Goal: Information Seeking & Learning: Find specific page/section

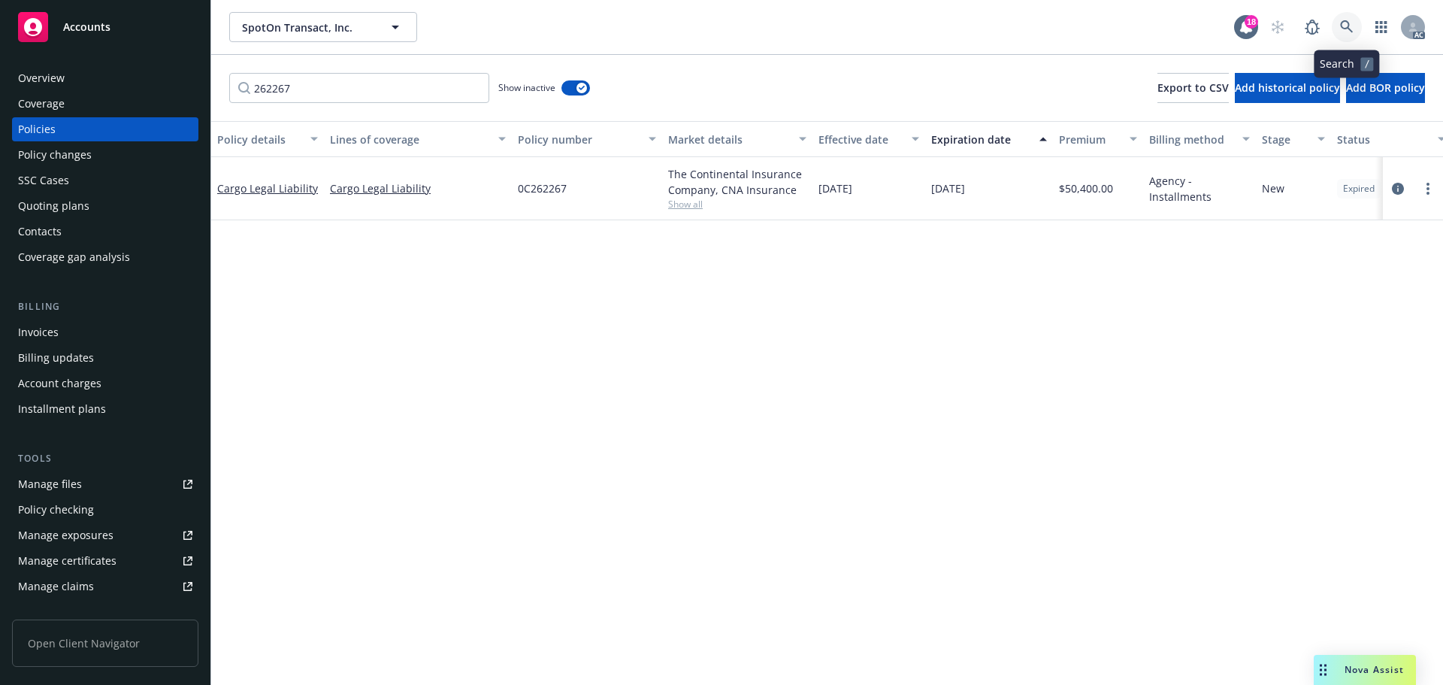
click at [1356, 24] on link at bounding box center [1347, 27] width 30 height 30
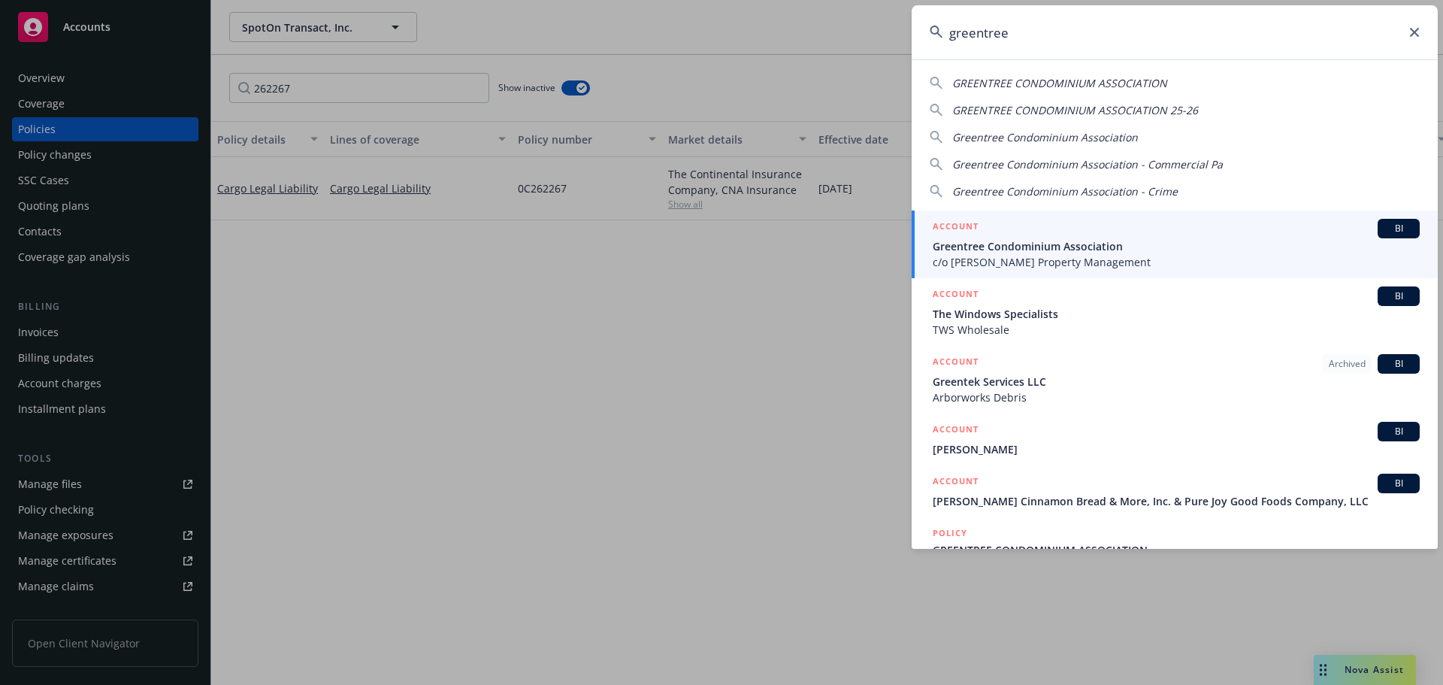
type input "greentree"
click at [1072, 252] on span "Greentree Condominium Association" at bounding box center [1176, 246] width 487 height 16
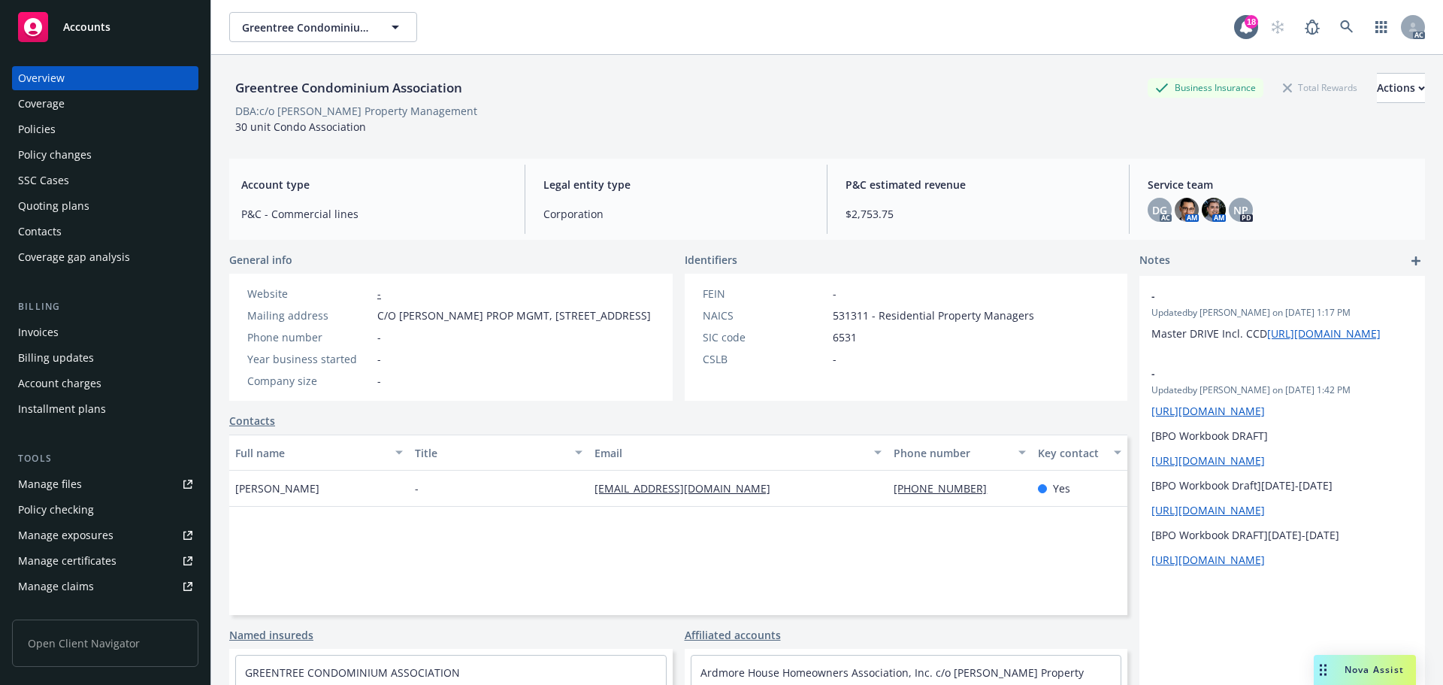
click at [304, 109] on div "DBA: c/o [PERSON_NAME] Property Management" at bounding box center [356, 111] width 242 height 16
click at [304, 110] on div "DBA: c/o [PERSON_NAME] Property Management" at bounding box center [356, 111] width 242 height 16
click at [339, 109] on div "DBA: c/o [PERSON_NAME] Property Management" at bounding box center [356, 111] width 242 height 16
copy div "[PERSON_NAME]"
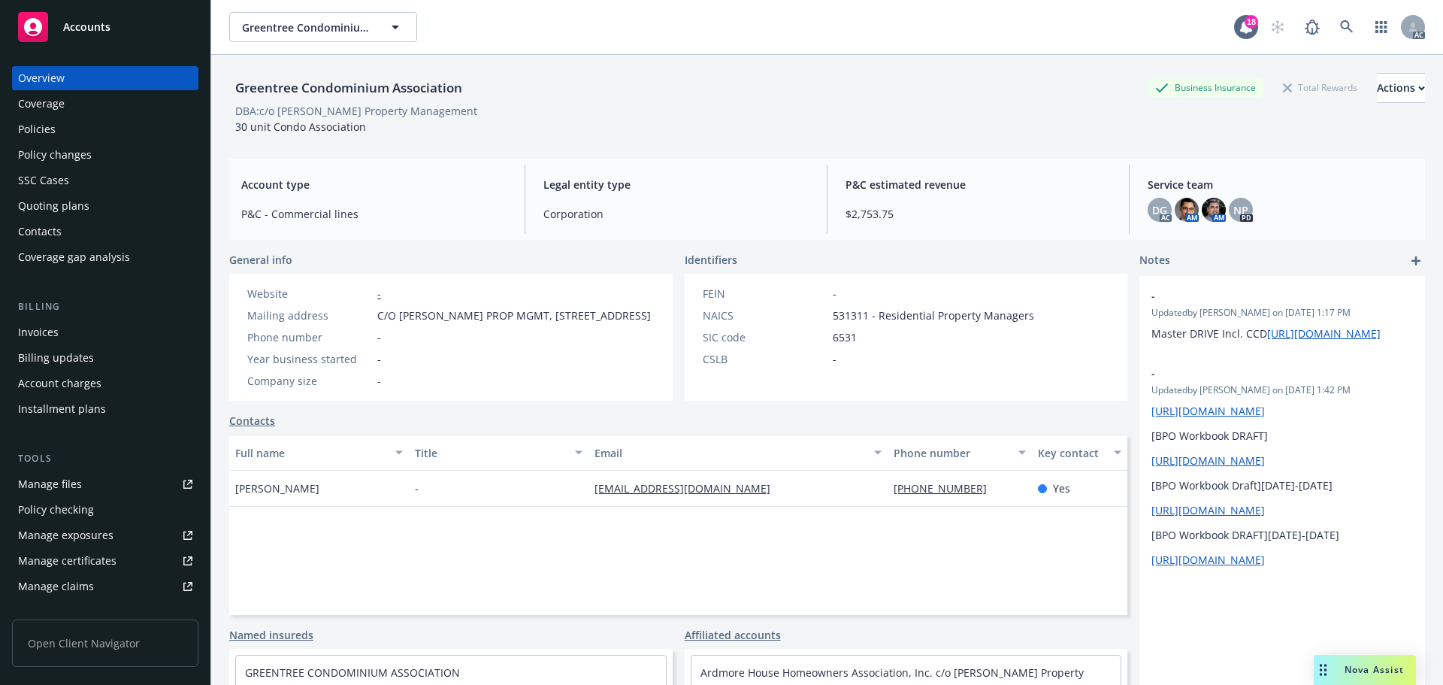
click at [364, 124] on div "30 unit Condo Association" at bounding box center [300, 127] width 143 height 16
click at [307, 110] on div "DBA: c/o [PERSON_NAME] Property Management" at bounding box center [356, 111] width 242 height 16
copy div "[PERSON_NAME]"
click at [77, 126] on div "Policies" at bounding box center [105, 129] width 174 height 24
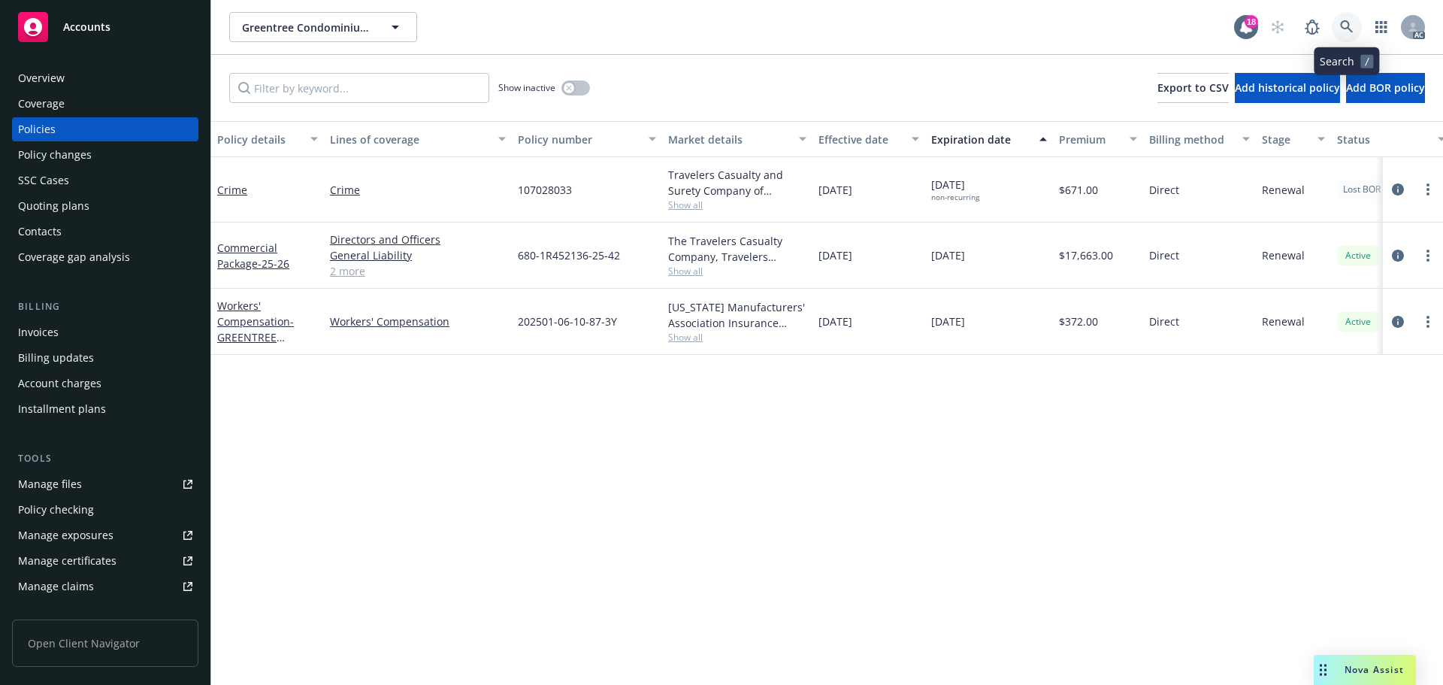
click at [1340, 20] on link at bounding box center [1347, 27] width 30 height 30
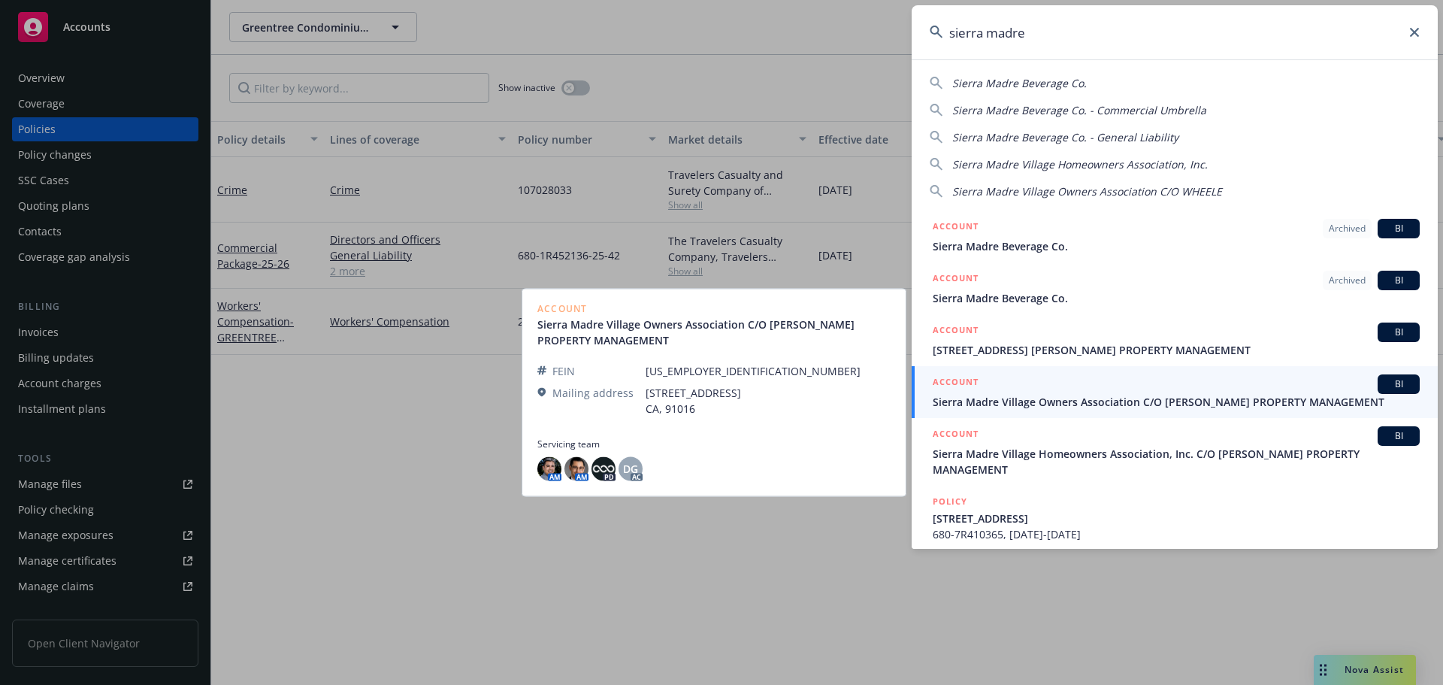
type input "sierra madre"
click at [1061, 406] on span "Sierra Madre Village Owners Association C/O [PERSON_NAME] PROPERTY MANAGEMENT" at bounding box center [1176, 402] width 487 height 16
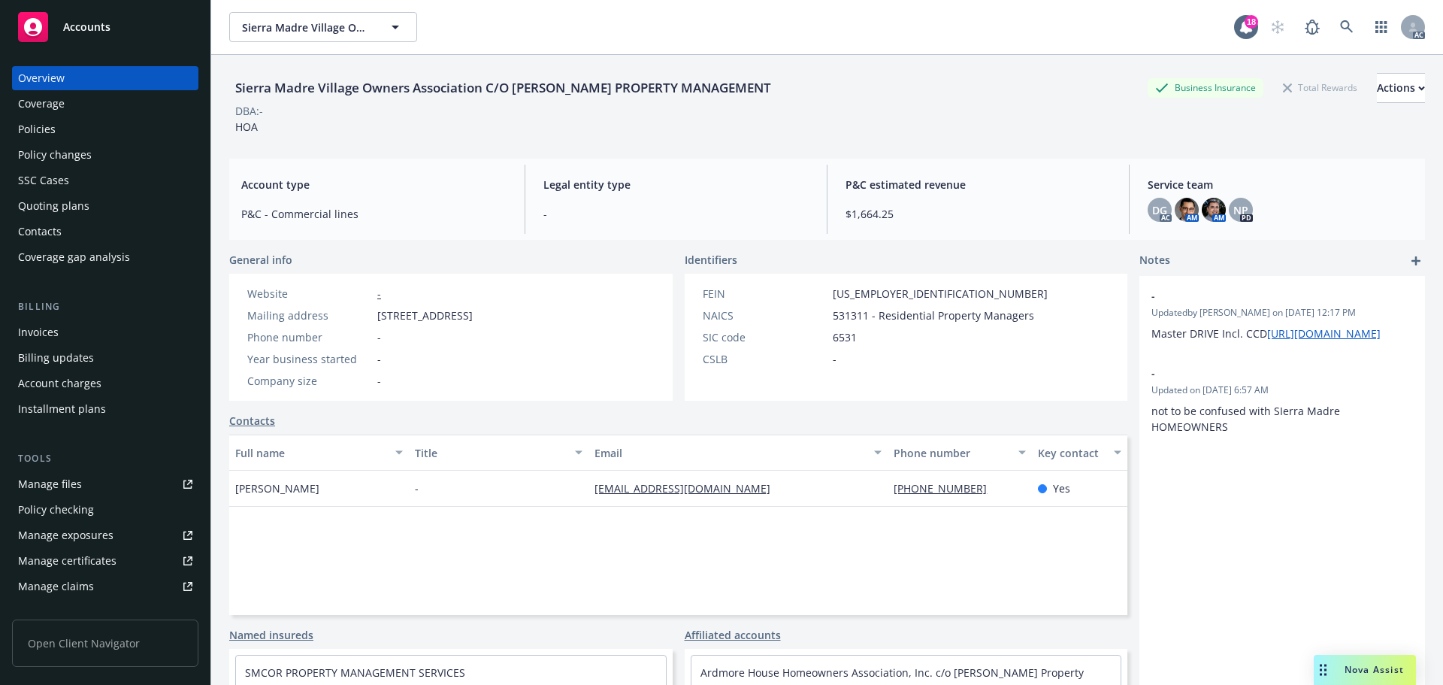
click at [99, 136] on div "Policies" at bounding box center [105, 129] width 174 height 24
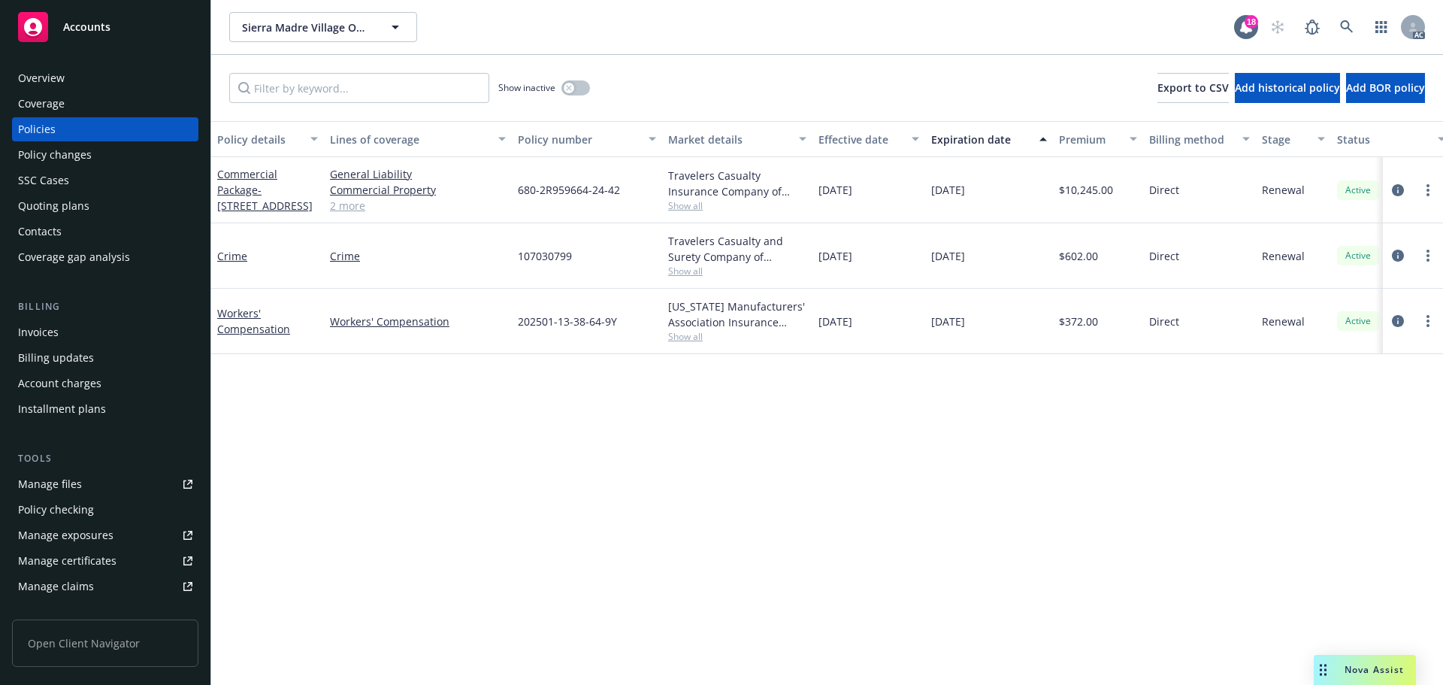
click at [71, 82] on div "Overview" at bounding box center [105, 78] width 174 height 24
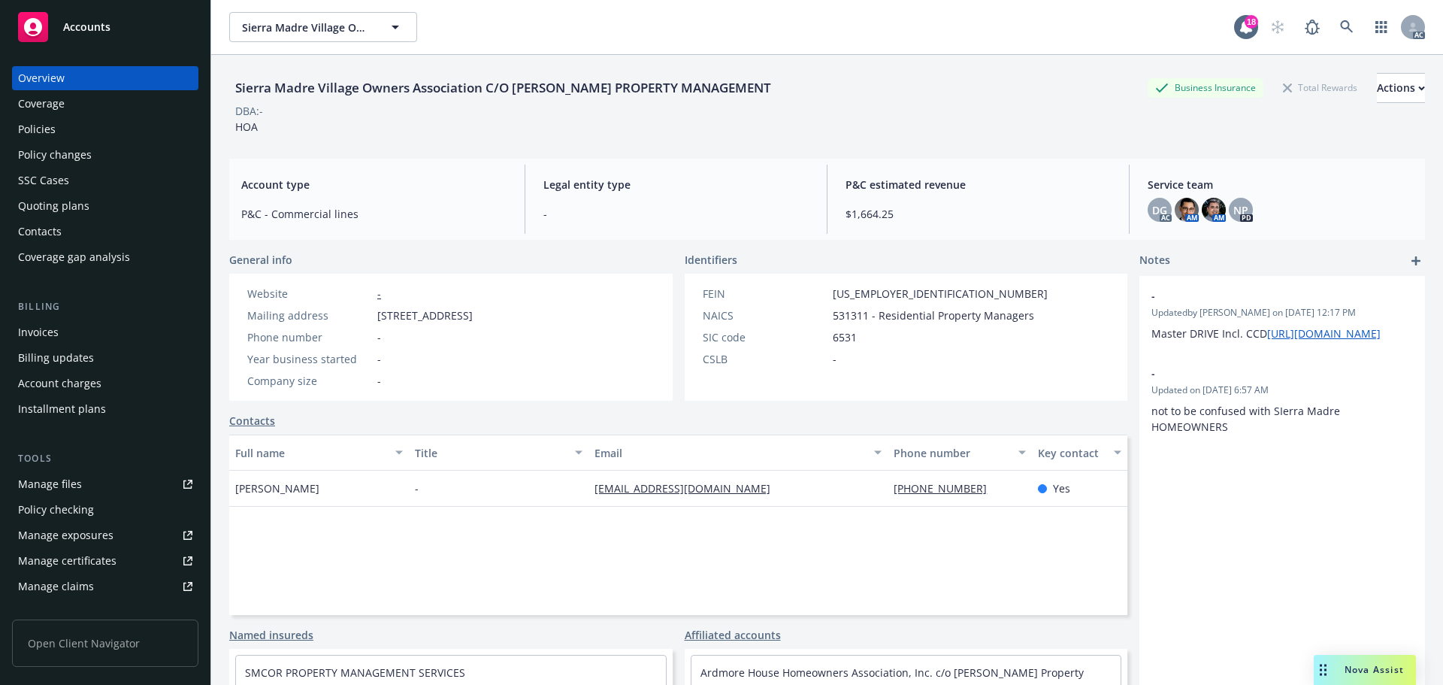
click at [79, 129] on div "Policies" at bounding box center [105, 129] width 174 height 24
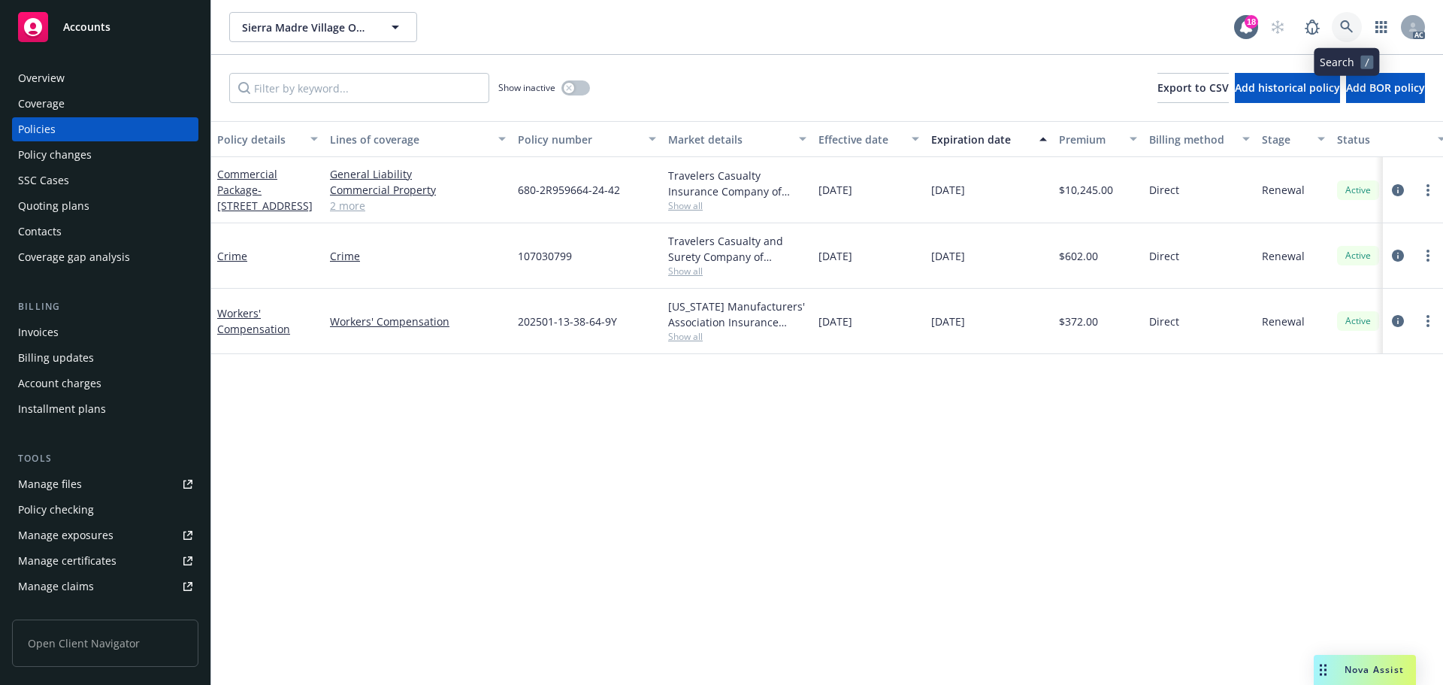
click at [1352, 25] on icon at bounding box center [1347, 27] width 14 height 14
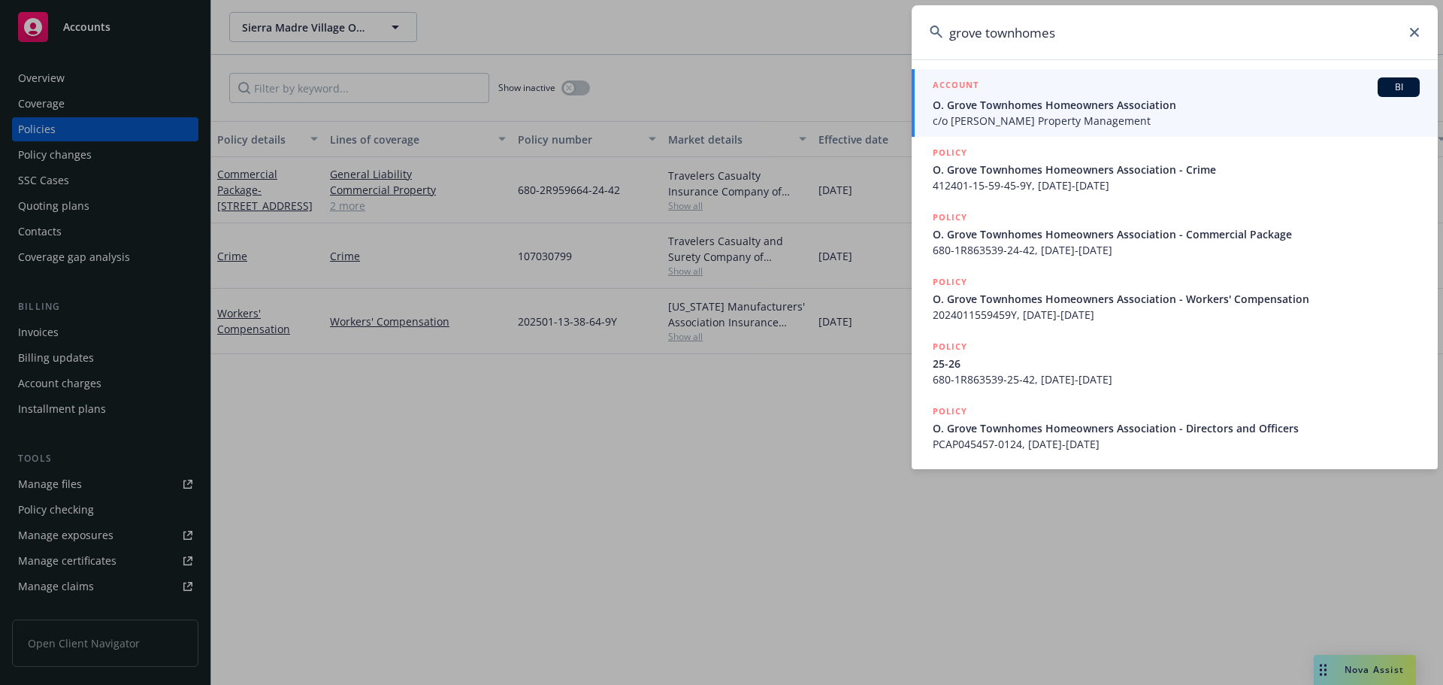
type input "grove townhomes"
click at [1063, 107] on span "O. Grove Townhomes Homeowners Association" at bounding box center [1176, 105] width 487 height 16
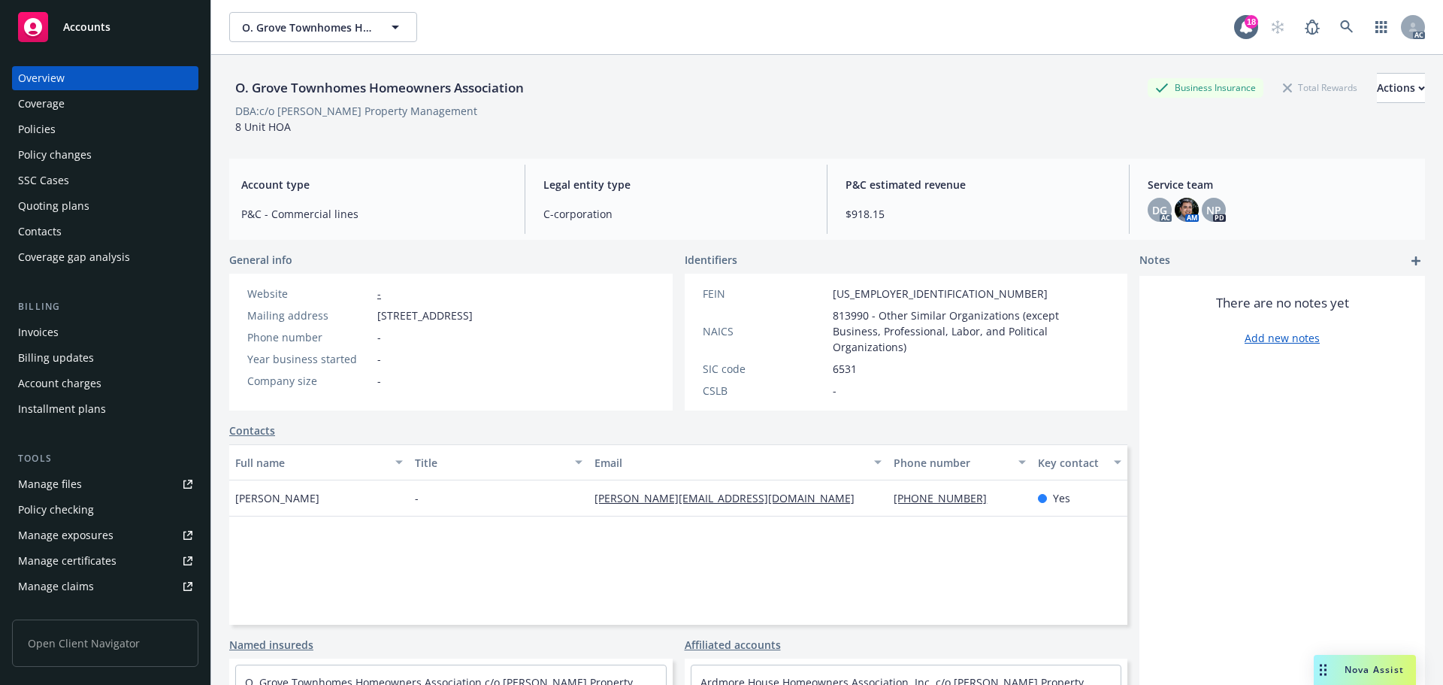
click at [53, 122] on div "Policies" at bounding box center [37, 129] width 38 height 24
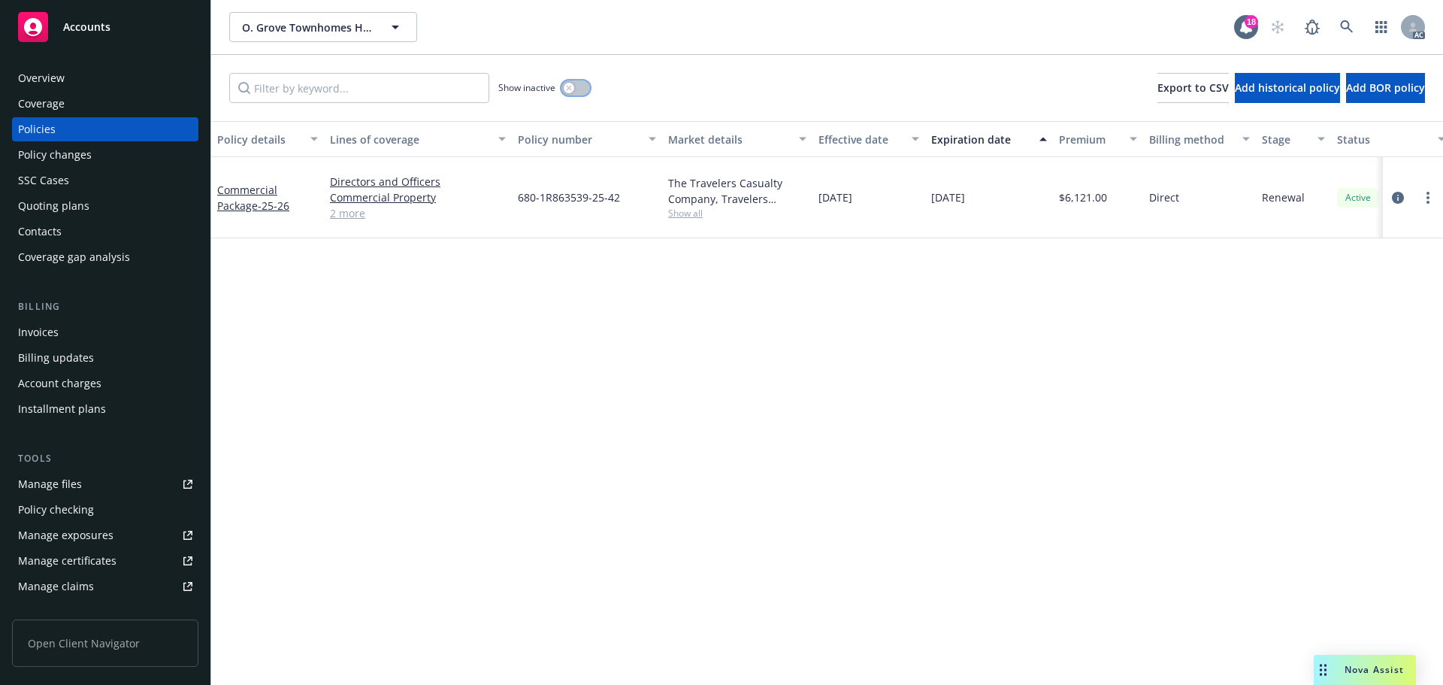
click at [573, 95] on button "button" at bounding box center [575, 87] width 29 height 15
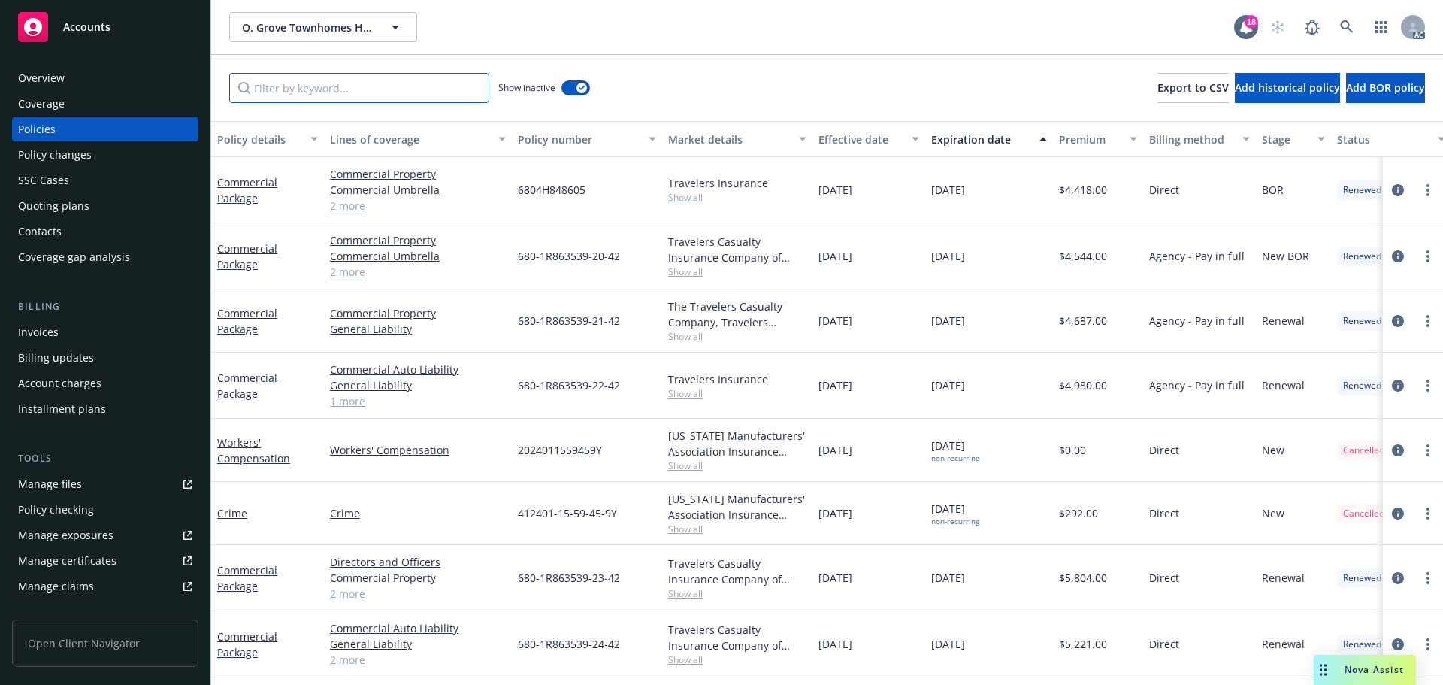
click at [387, 79] on input "Filter by keyword..." at bounding box center [359, 88] width 260 height 30
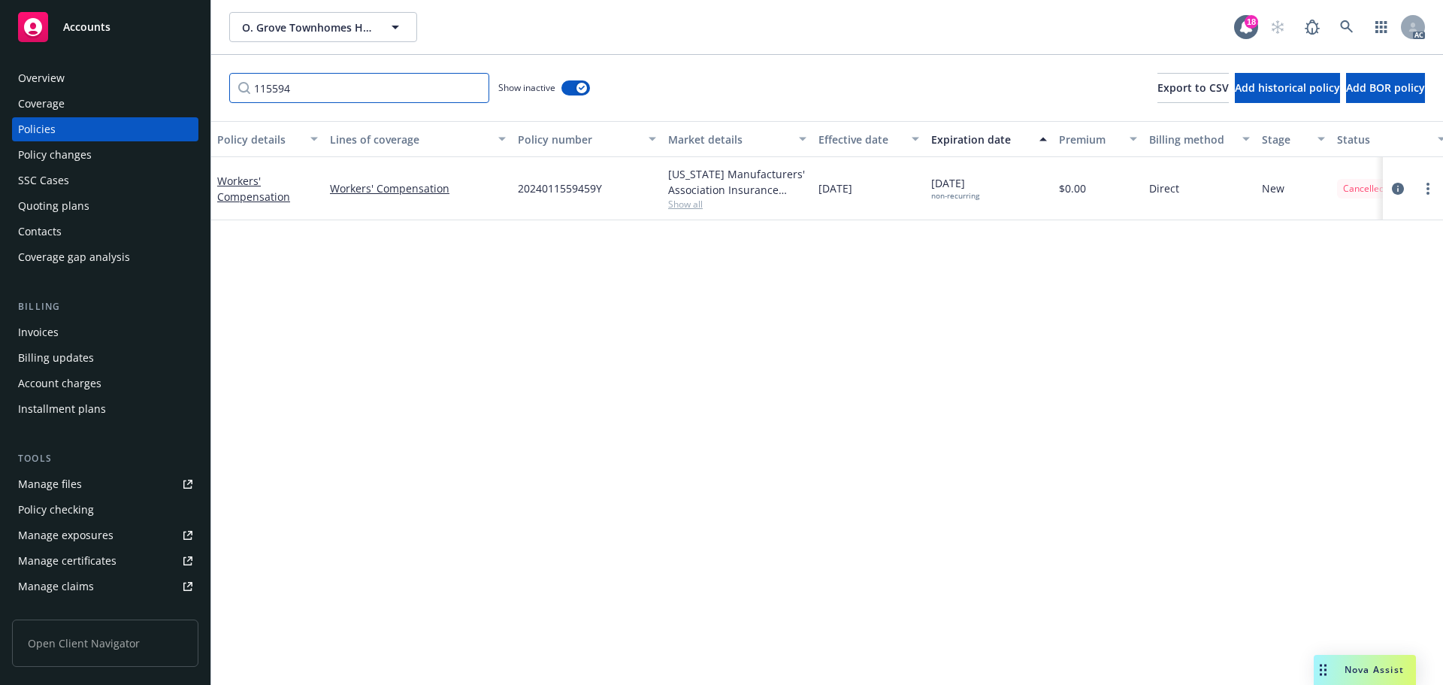
type input "115594"
click at [36, 74] on div "Overview" at bounding box center [41, 78] width 47 height 24
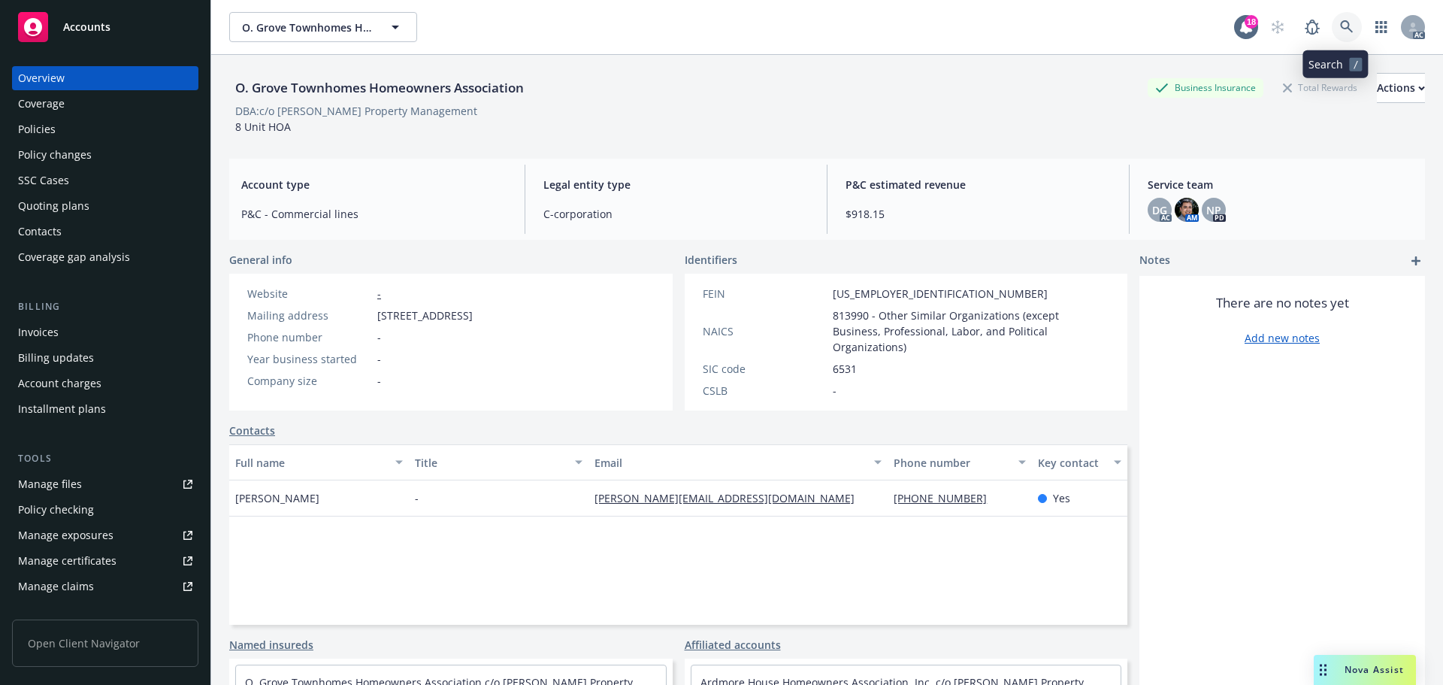
click at [1340, 24] on icon at bounding box center [1347, 27] width 14 height 14
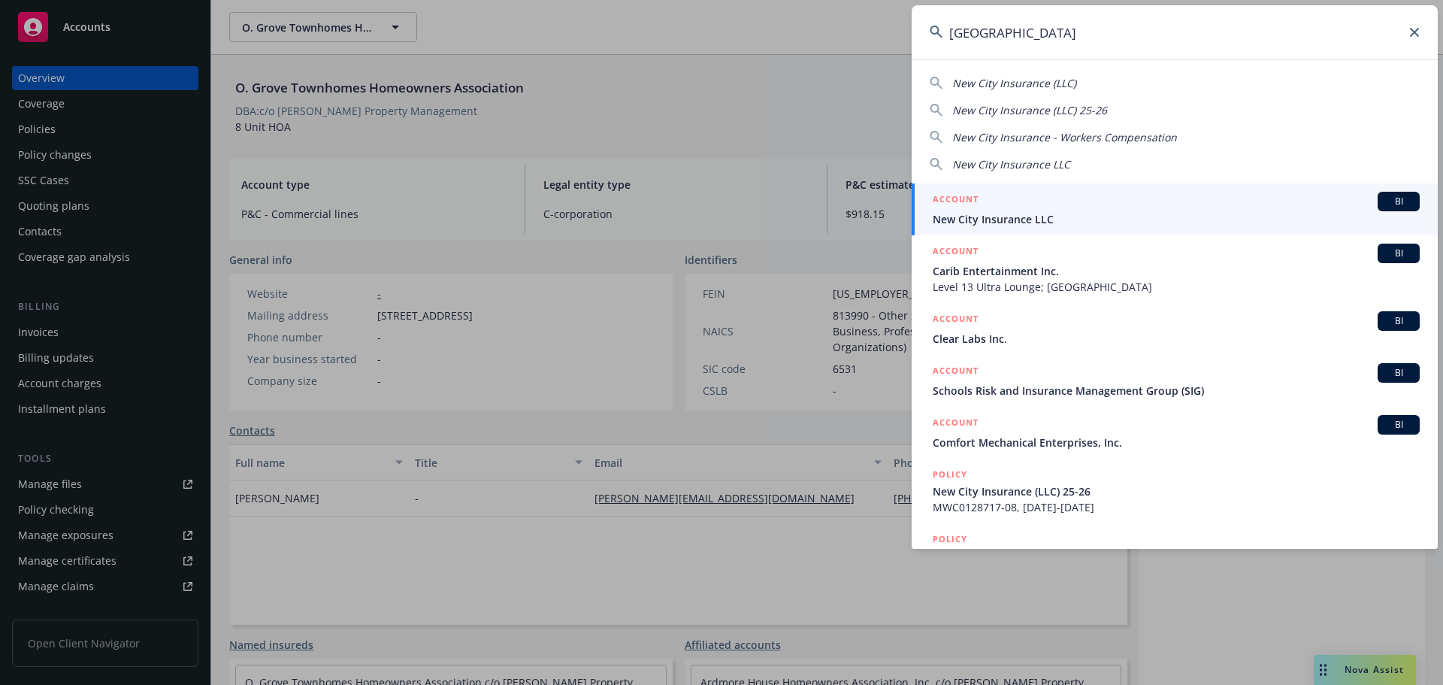
type input "[GEOGRAPHIC_DATA]"
click at [1053, 214] on span "New City Insurance LLC" at bounding box center [1176, 219] width 487 height 16
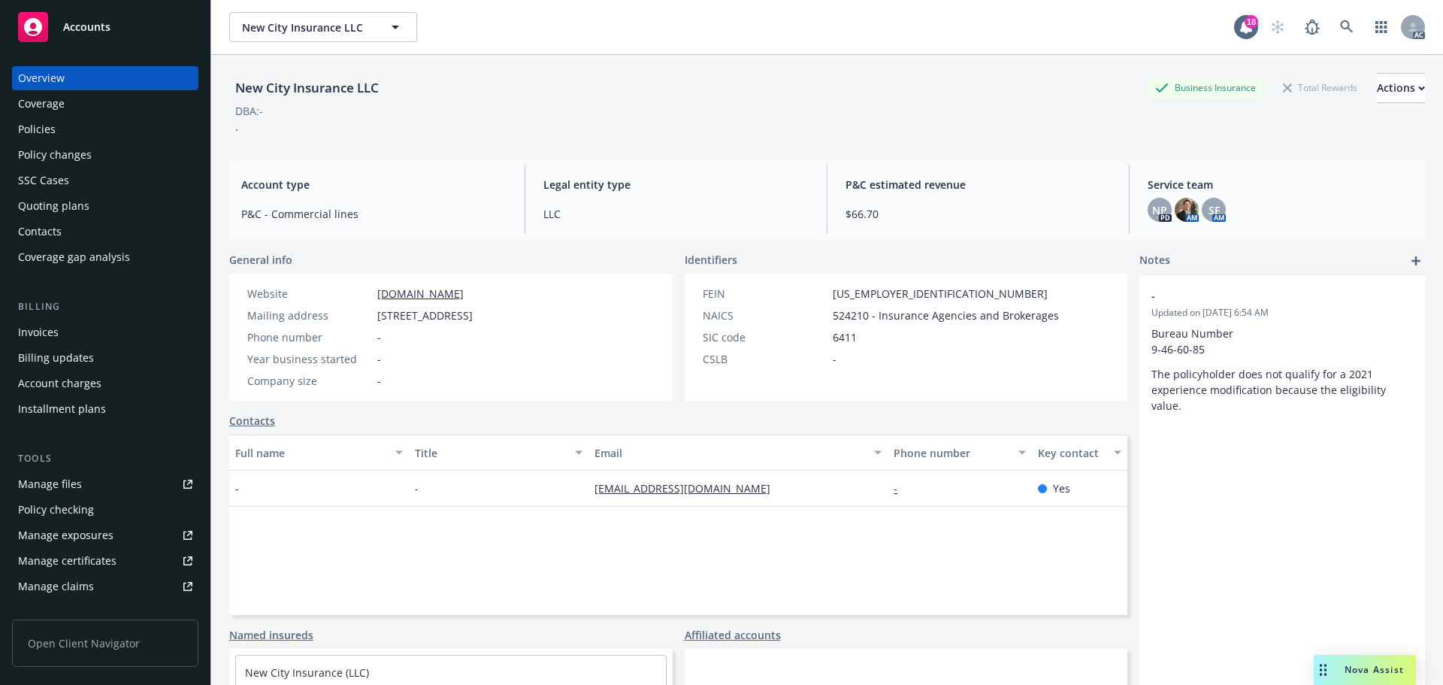
click at [81, 132] on div "Policies" at bounding box center [105, 129] width 174 height 24
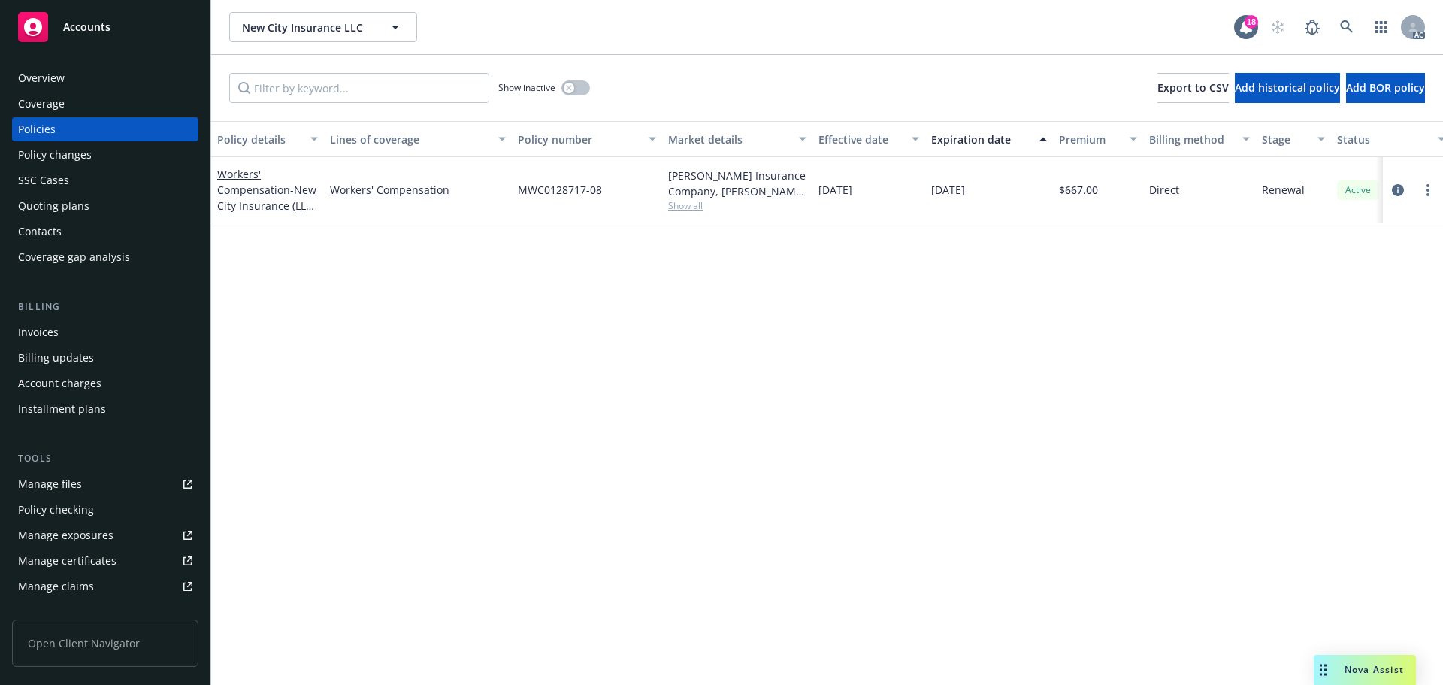
click at [92, 79] on div "Overview" at bounding box center [105, 78] width 174 height 24
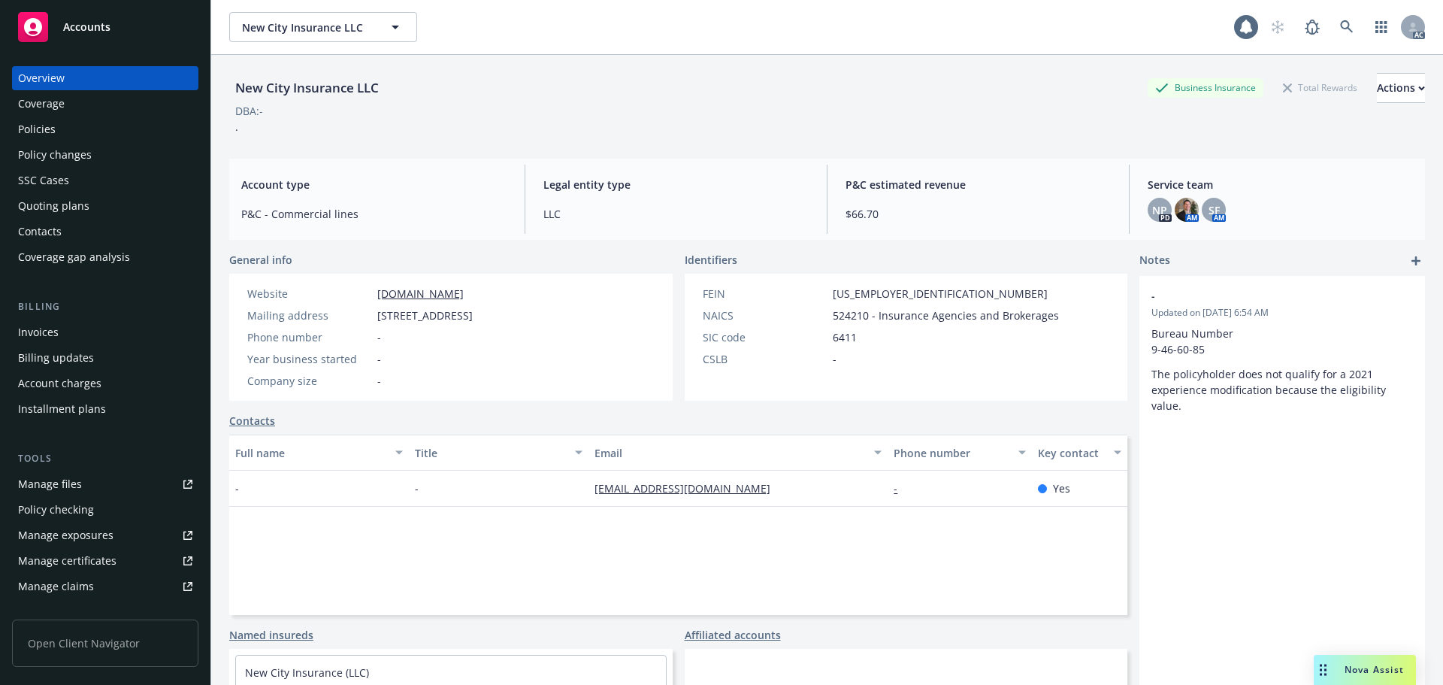
click at [81, 127] on div "Policies" at bounding box center [105, 129] width 174 height 24
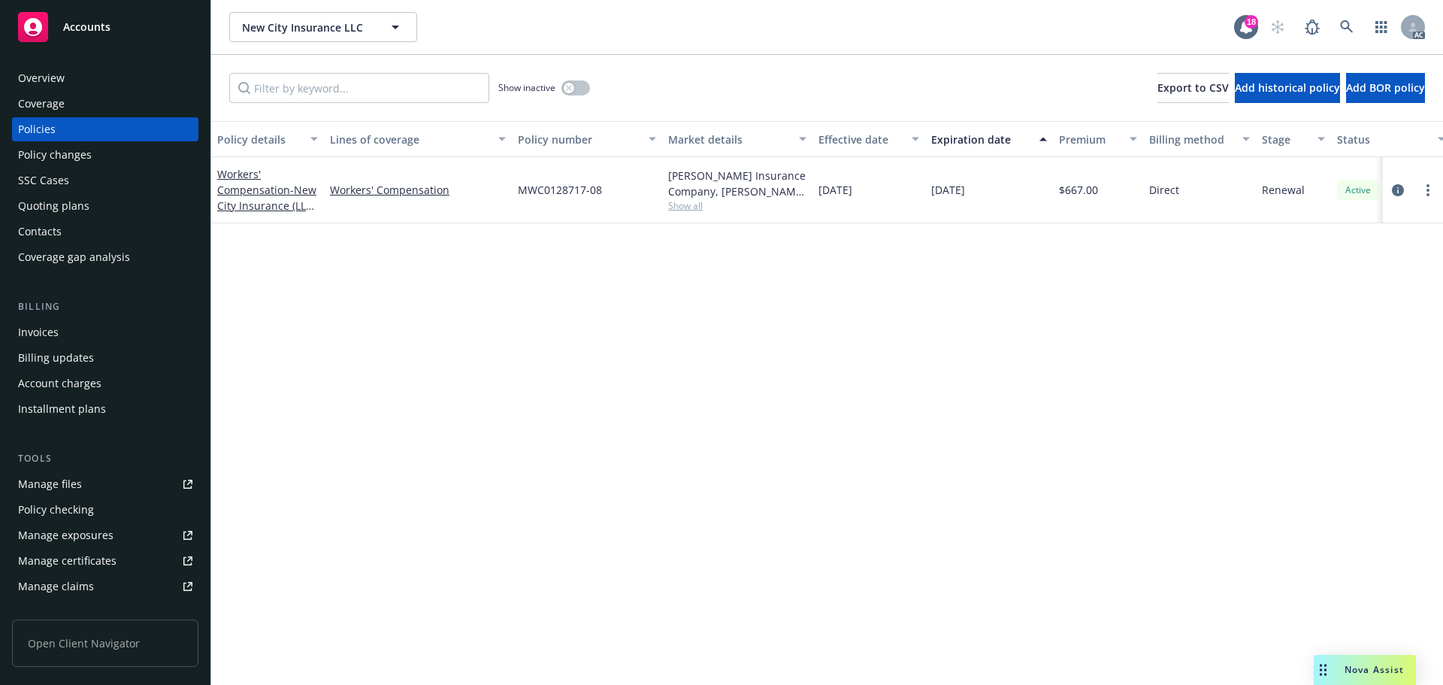
click at [569, 192] on span "MWC0128717-08" at bounding box center [560, 190] width 84 height 16
click at [558, 193] on span "MWC0128717-08" at bounding box center [560, 190] width 84 height 16
drag, startPoint x: 553, startPoint y: 190, endPoint x: 585, endPoint y: 191, distance: 31.6
click at [585, 191] on span "MWC0128717-08" at bounding box center [560, 190] width 84 height 16
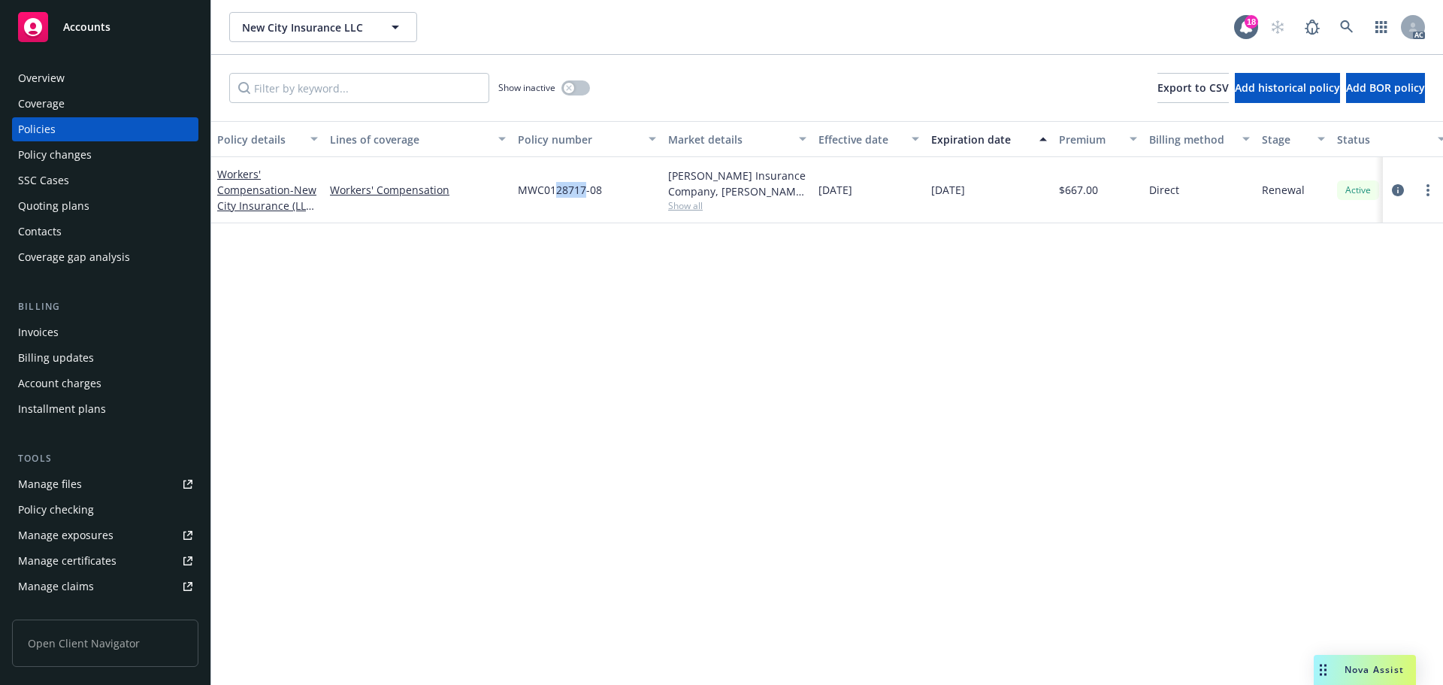
click at [585, 191] on span "MWC0128717-08" at bounding box center [560, 190] width 84 height 16
drag, startPoint x: 585, startPoint y: 191, endPoint x: 553, endPoint y: 191, distance: 31.6
click at [555, 192] on span "MWC0128717-08" at bounding box center [560, 190] width 84 height 16
click at [553, 191] on span "MWC0128717-08" at bounding box center [560, 190] width 84 height 16
drag, startPoint x: 551, startPoint y: 190, endPoint x: 585, endPoint y: 192, distance: 33.8
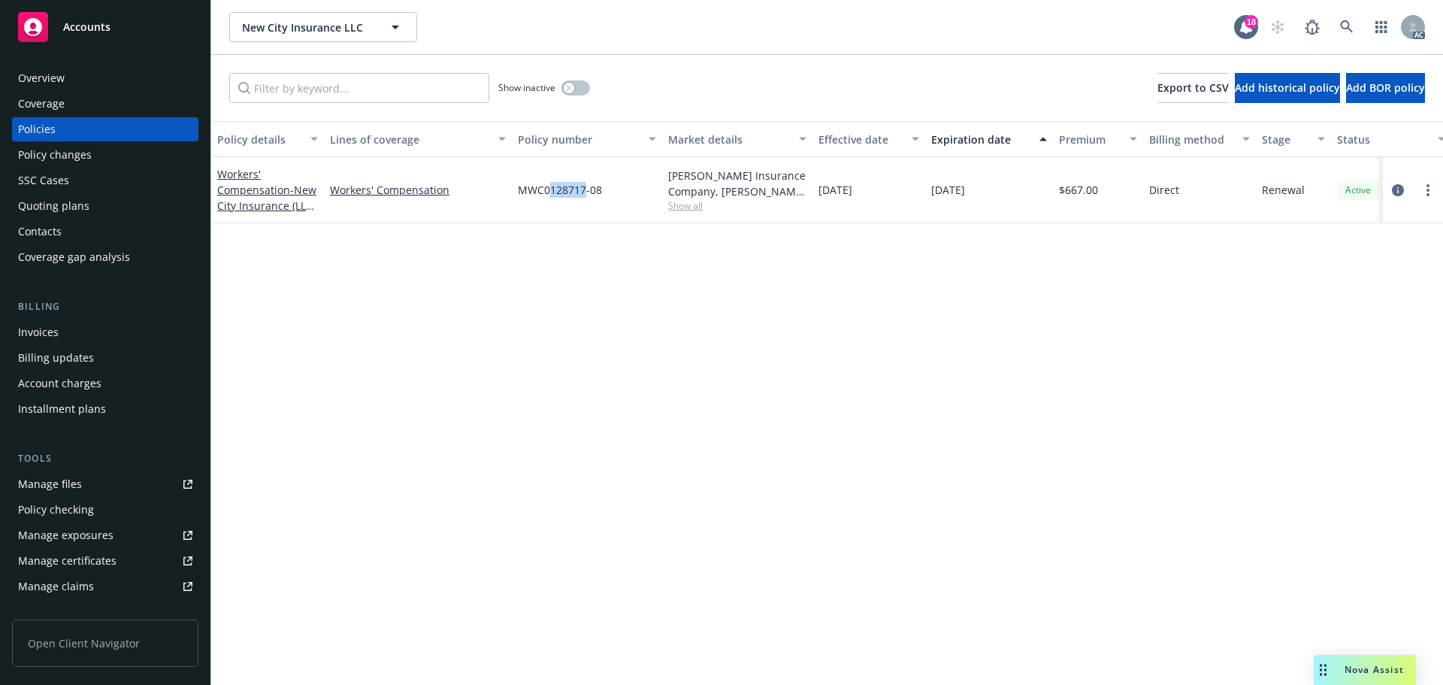
click at [585, 192] on span "MWC0128717-08" at bounding box center [560, 190] width 84 height 16
copy span "128717"
click at [1360, 31] on link at bounding box center [1347, 27] width 30 height 30
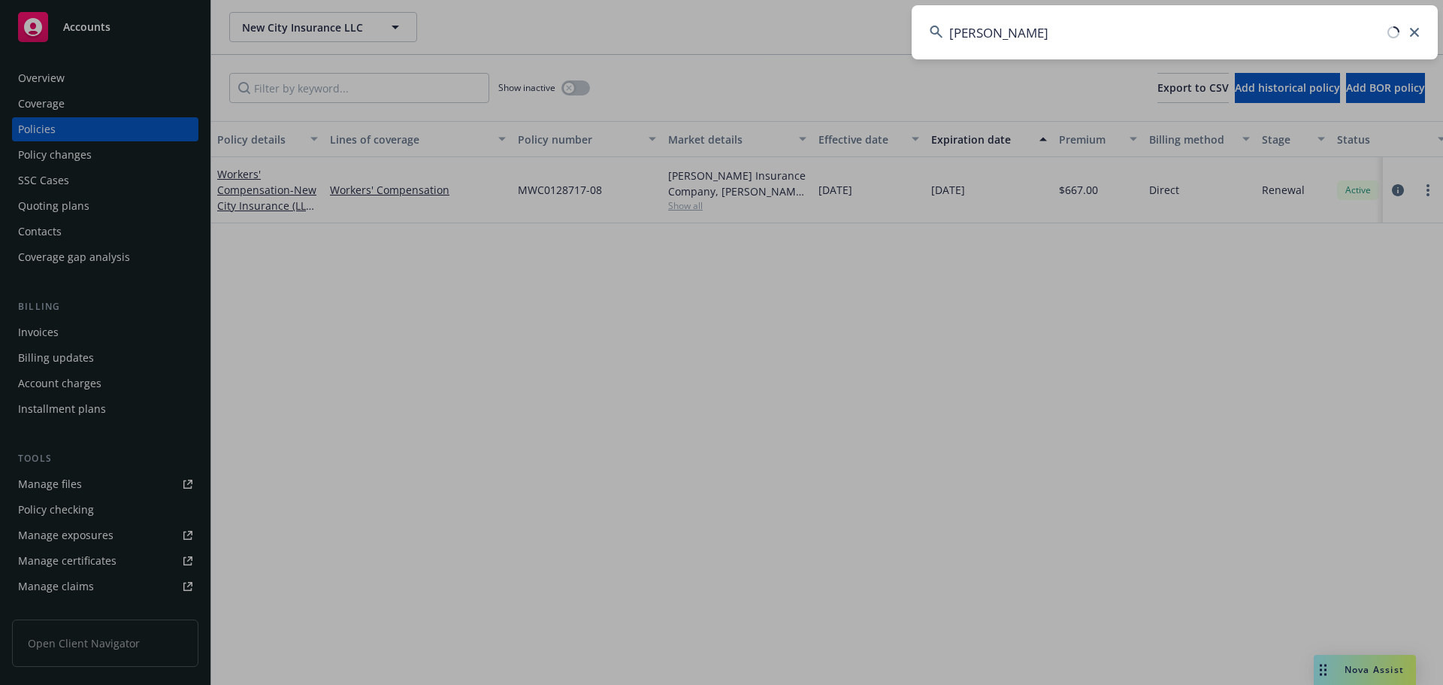
type input "[PERSON_NAME]"
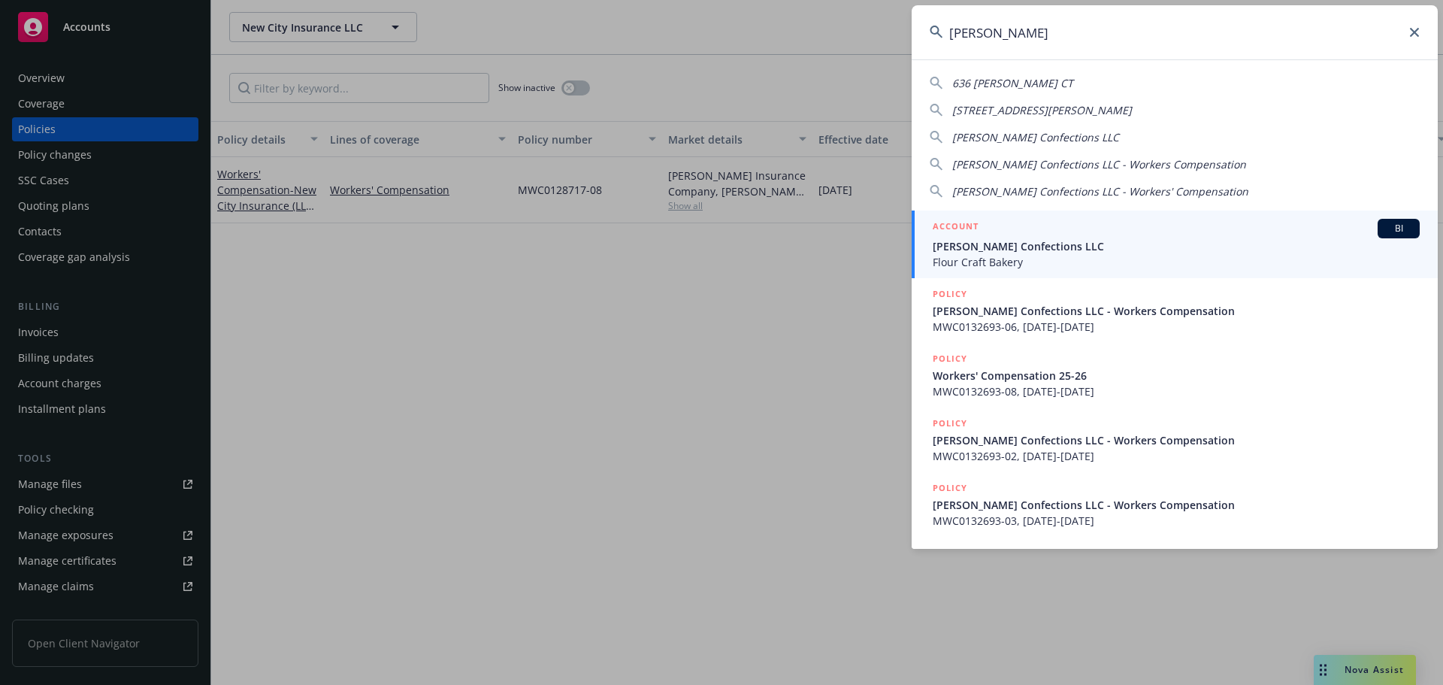
click at [1119, 250] on span "[PERSON_NAME] Confections LLC" at bounding box center [1176, 246] width 487 height 16
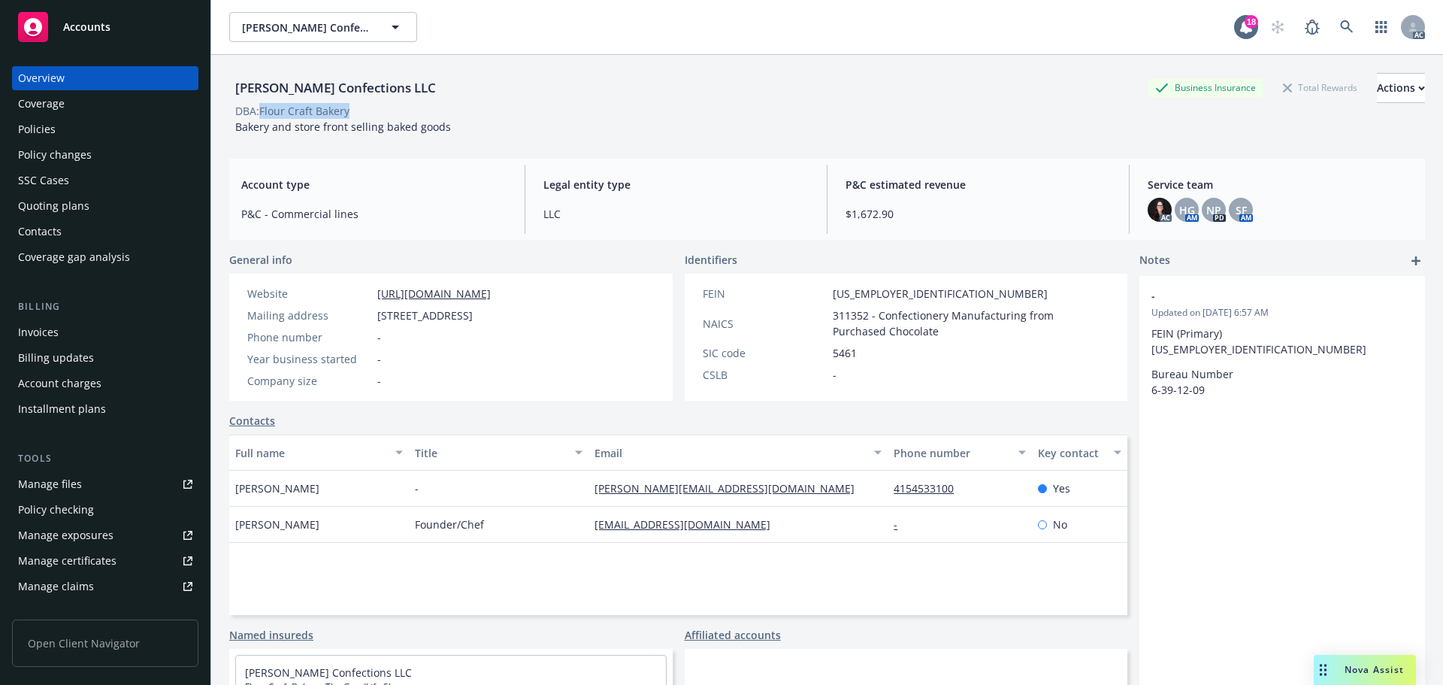
drag, startPoint x: 351, startPoint y: 108, endPoint x: 263, endPoint y: 115, distance: 88.2
click at [263, 115] on span "DBA: Flour Craft Bakery" at bounding box center [292, 111] width 126 height 16
copy div "Flour Craft Bakery"
click at [1340, 22] on icon at bounding box center [1346, 26] width 13 height 13
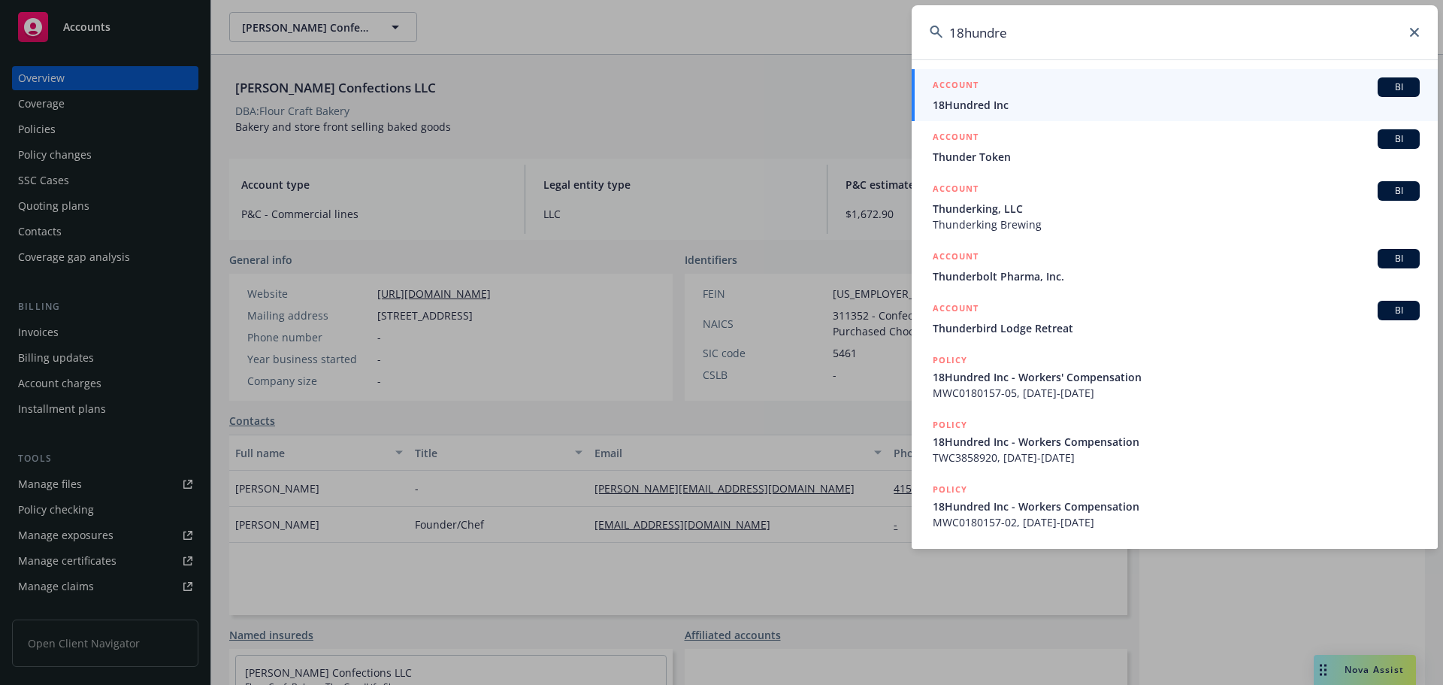
type input "18hundred"
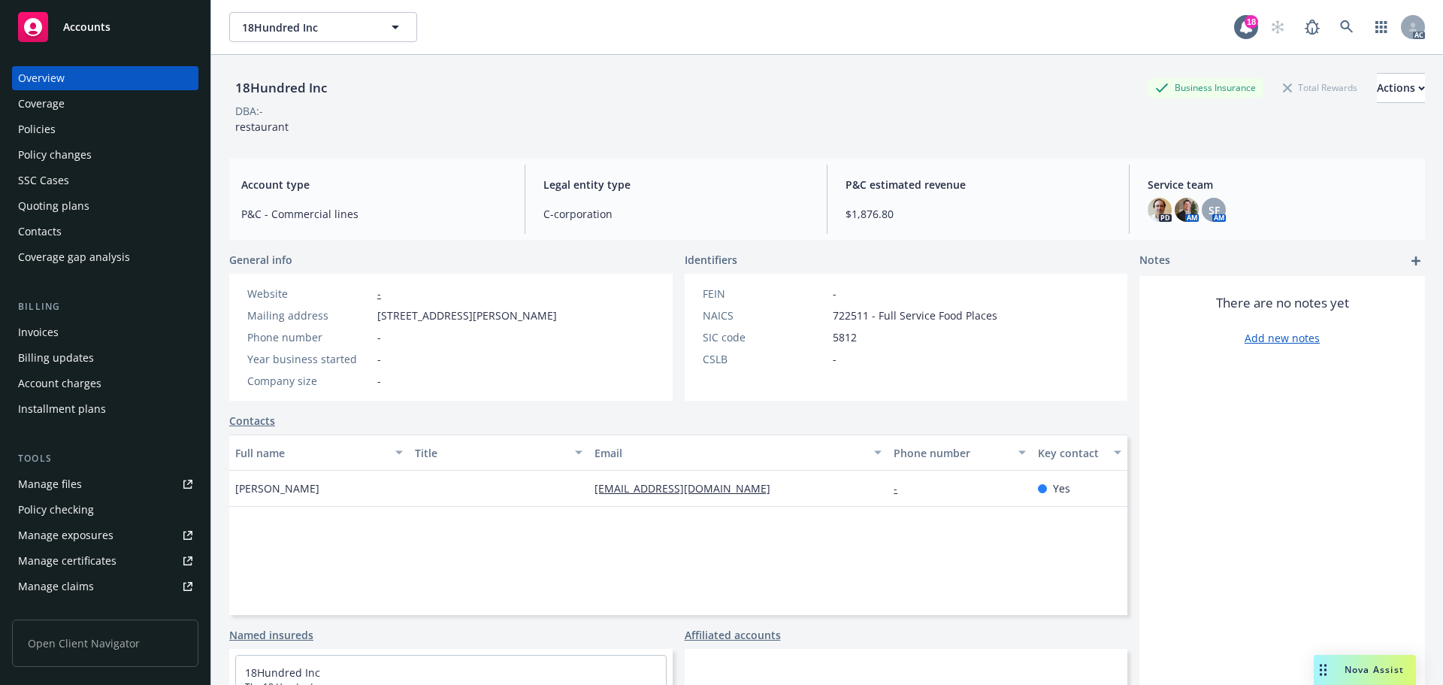
click at [95, 135] on div "Policies" at bounding box center [105, 129] width 174 height 24
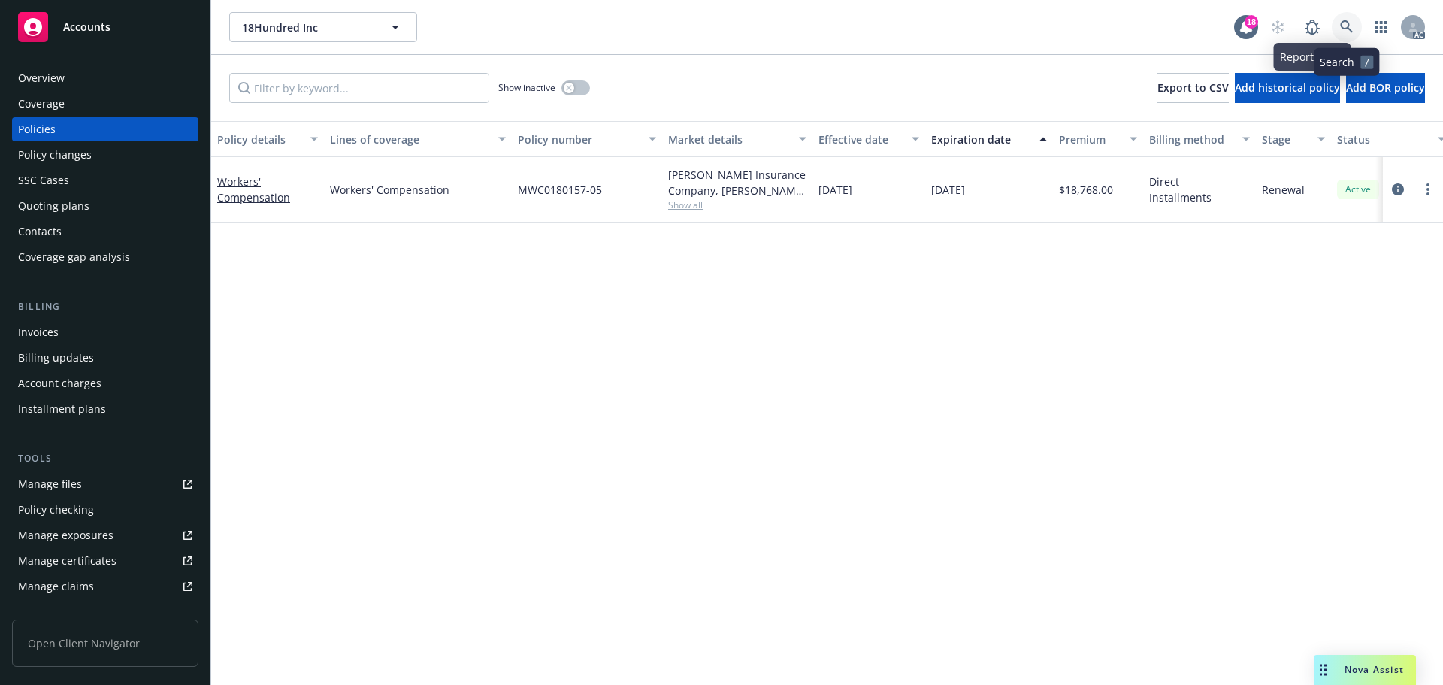
click at [1338, 18] on link at bounding box center [1347, 27] width 30 height 30
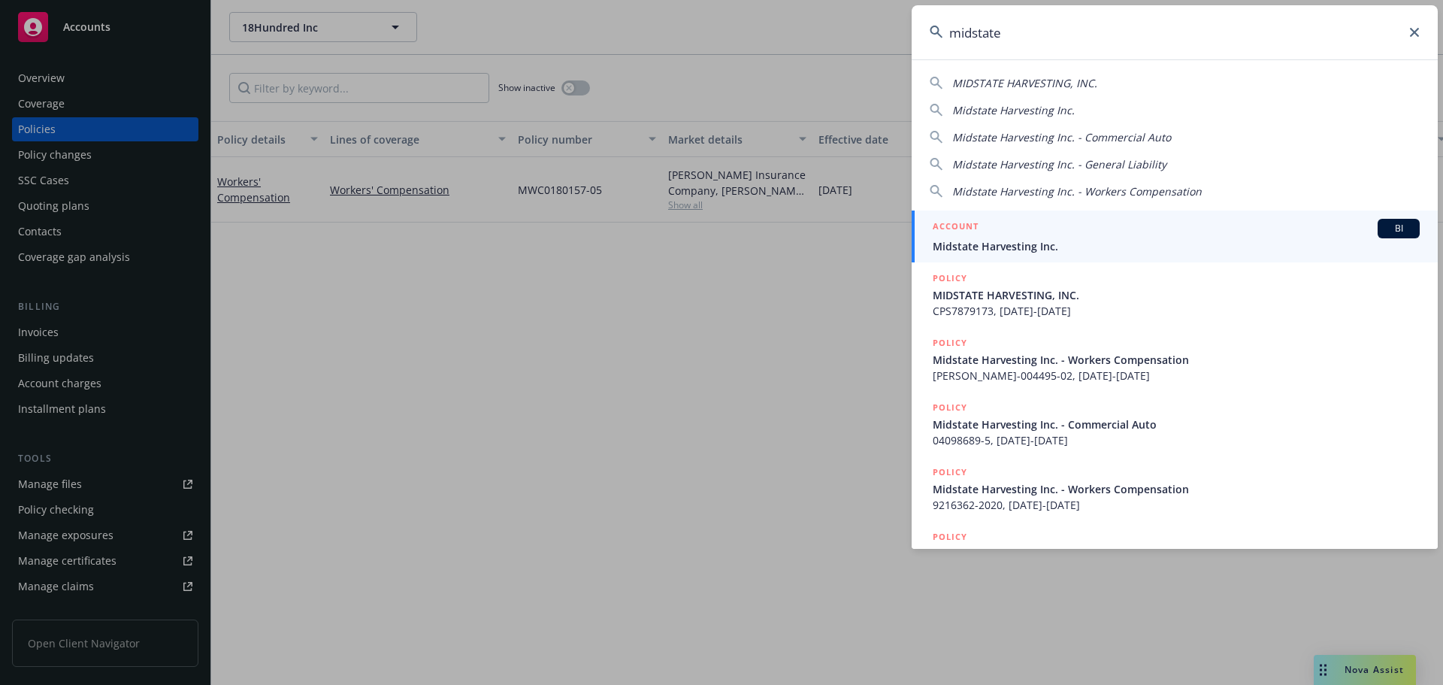
type input "midstate"
click at [1118, 238] on span "Midstate Harvesting Inc." at bounding box center [1176, 246] width 487 height 16
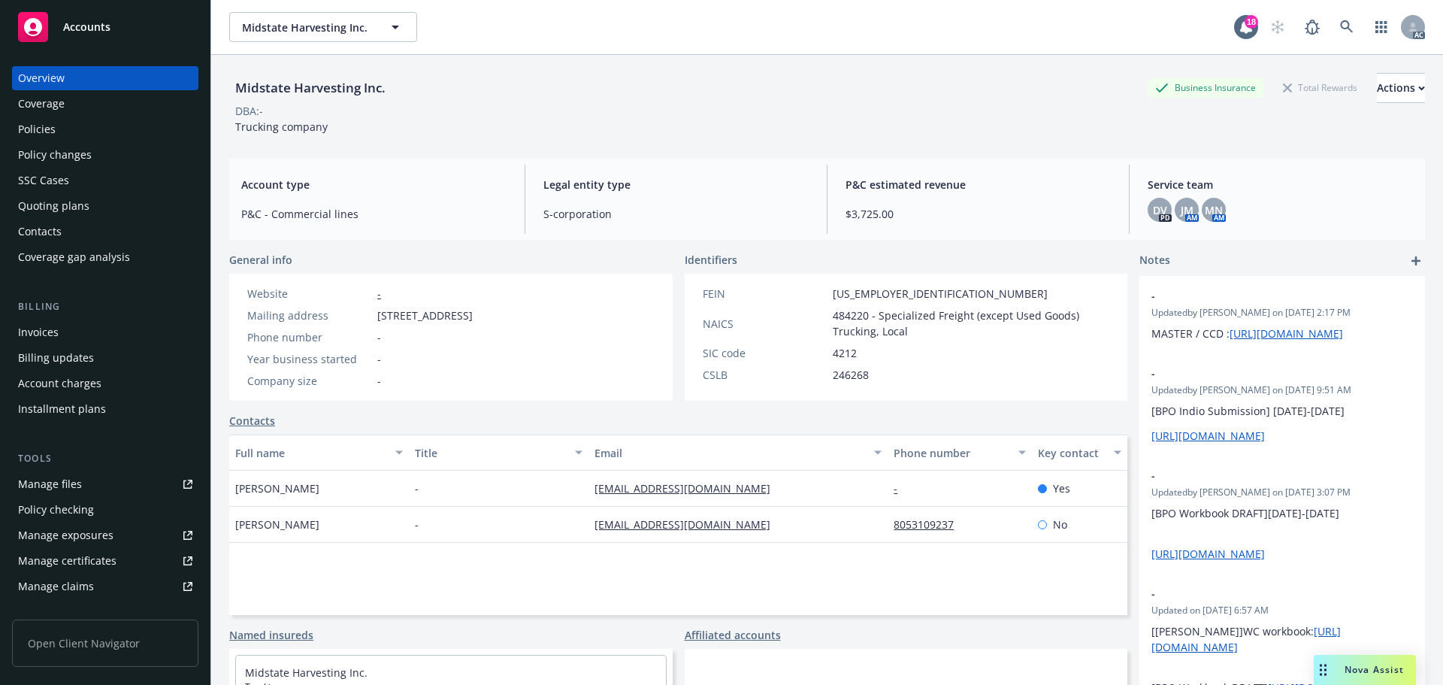
click at [64, 139] on div "Policies" at bounding box center [105, 129] width 174 height 24
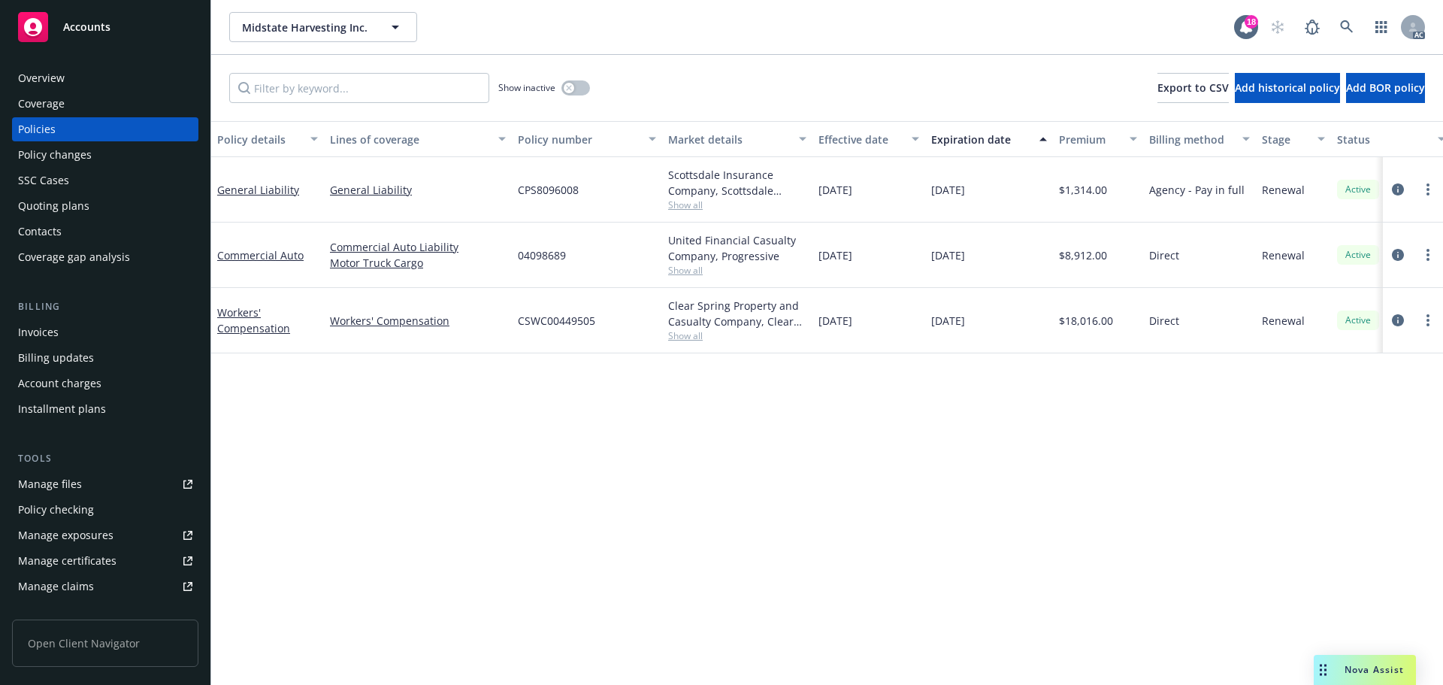
click at [114, 76] on div "Overview" at bounding box center [105, 78] width 174 height 24
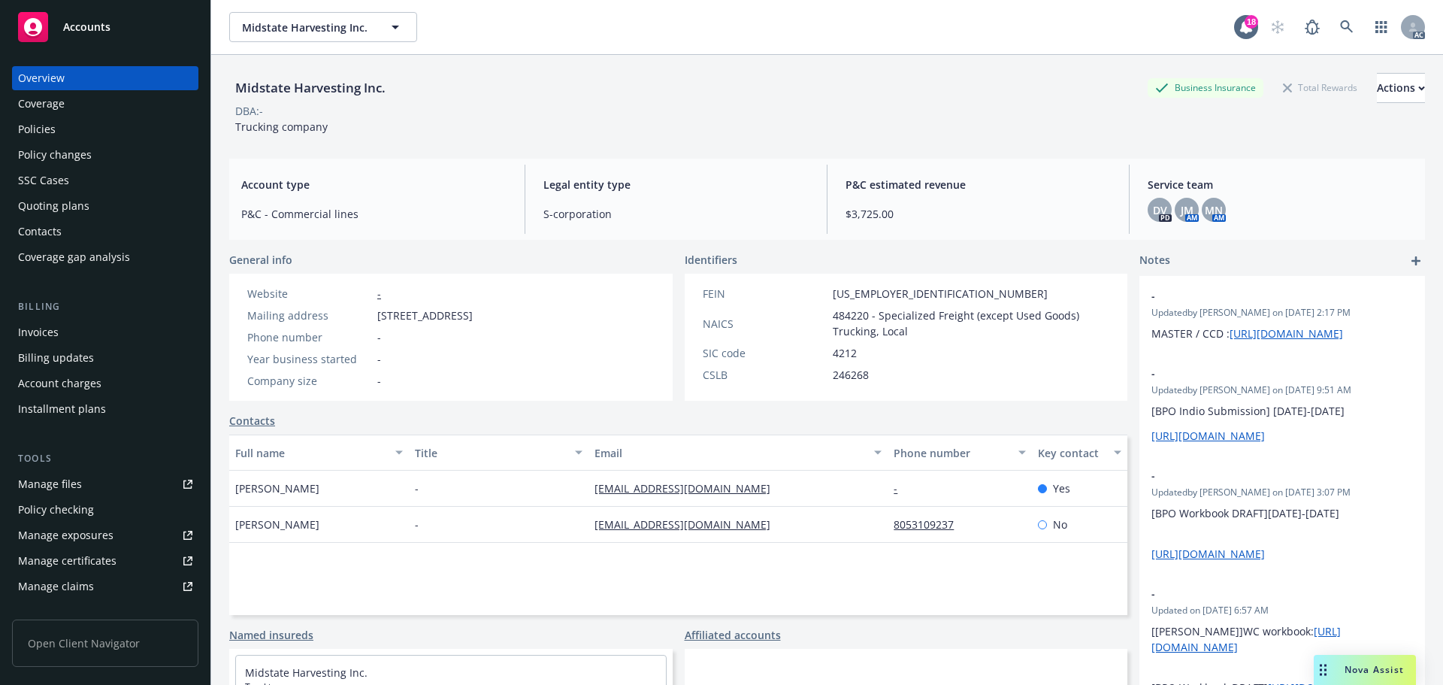
click at [110, 120] on div "Policies" at bounding box center [105, 129] width 174 height 24
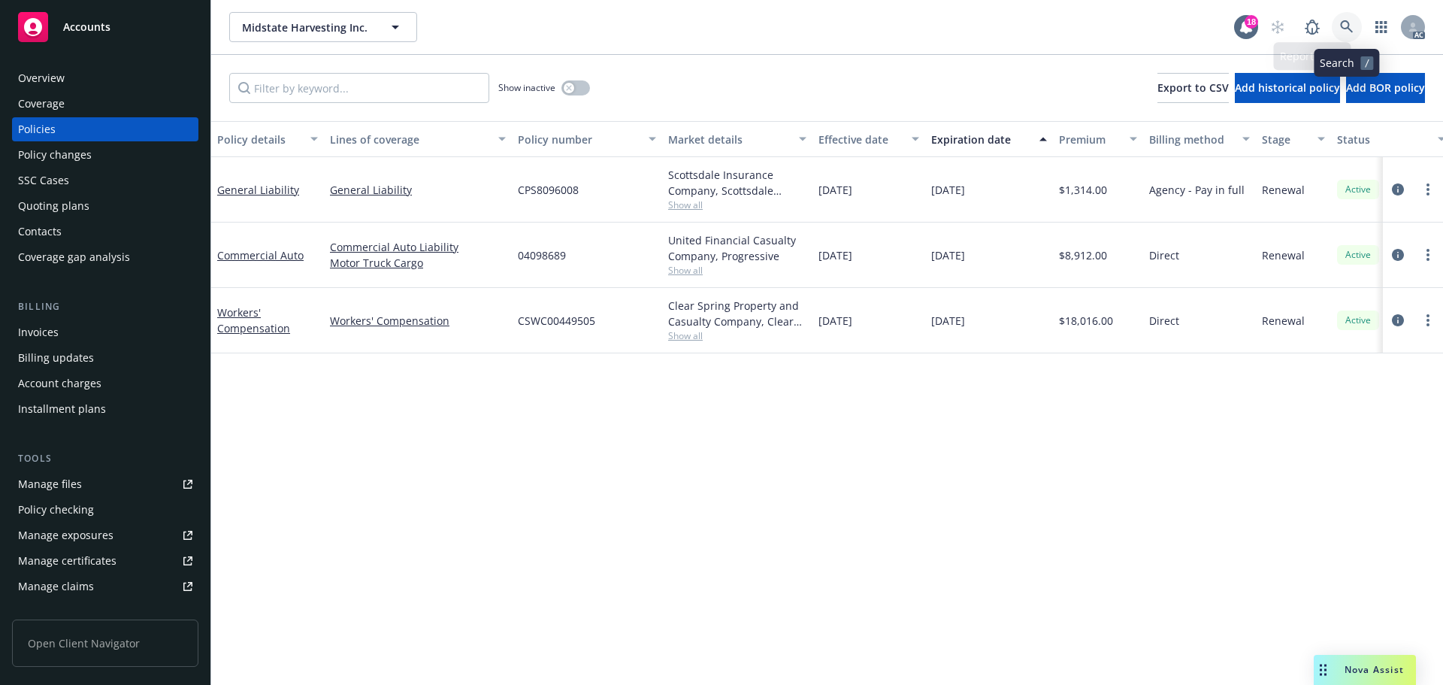
click at [1349, 20] on link at bounding box center [1347, 27] width 30 height 30
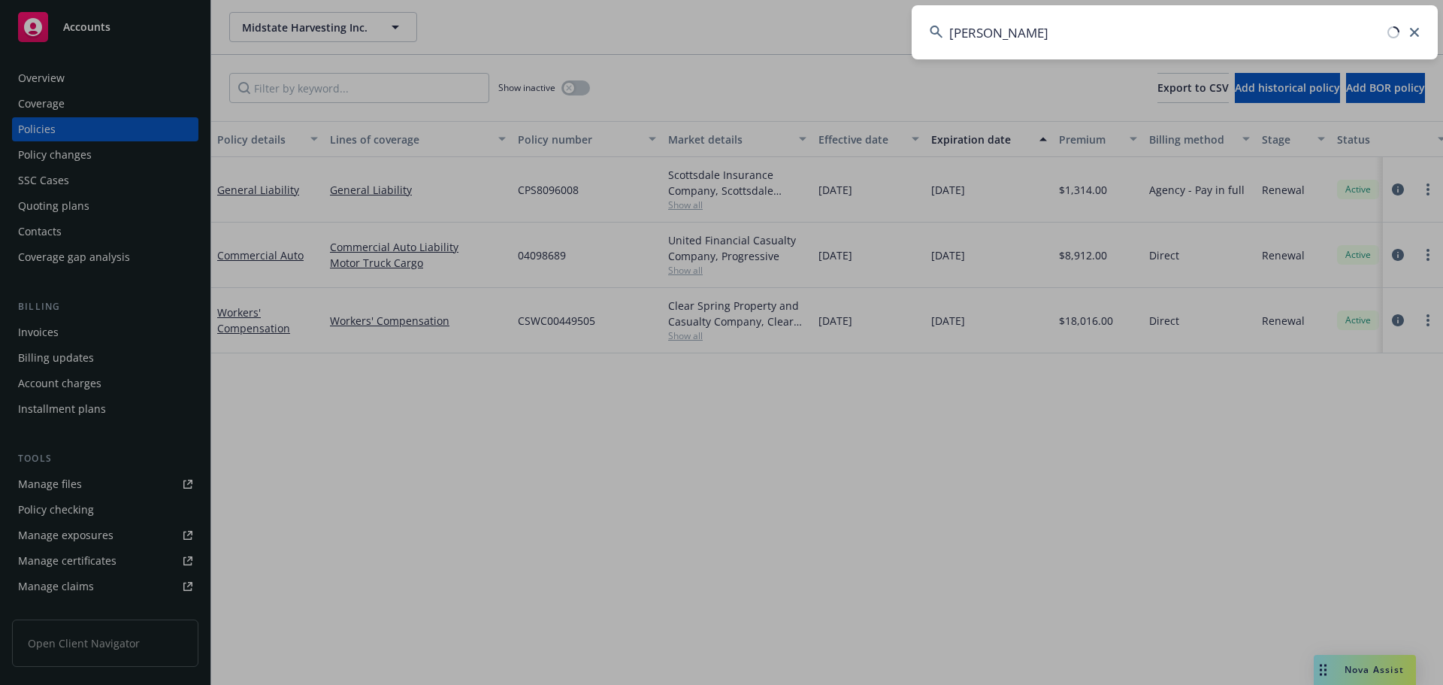
type input "[PERSON_NAME]"
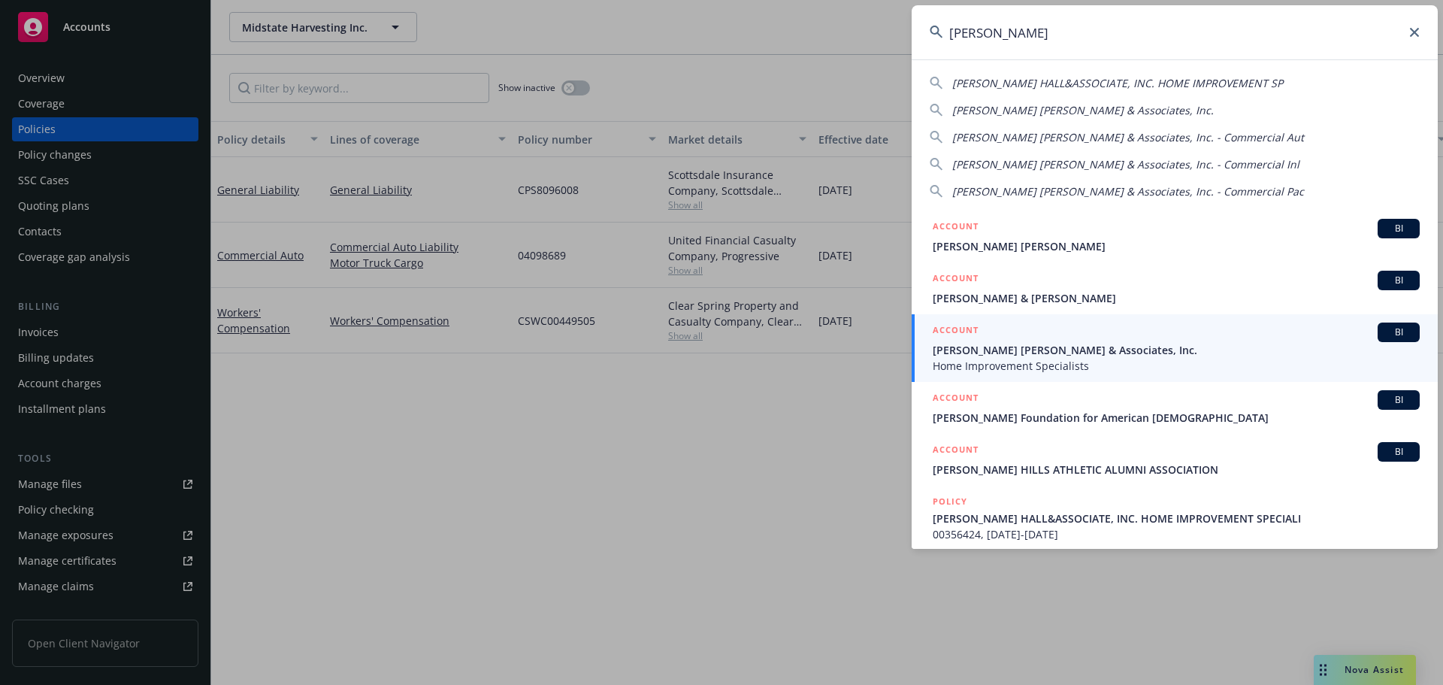
click at [1053, 358] on span "Home Improvement Specialists" at bounding box center [1176, 366] width 487 height 16
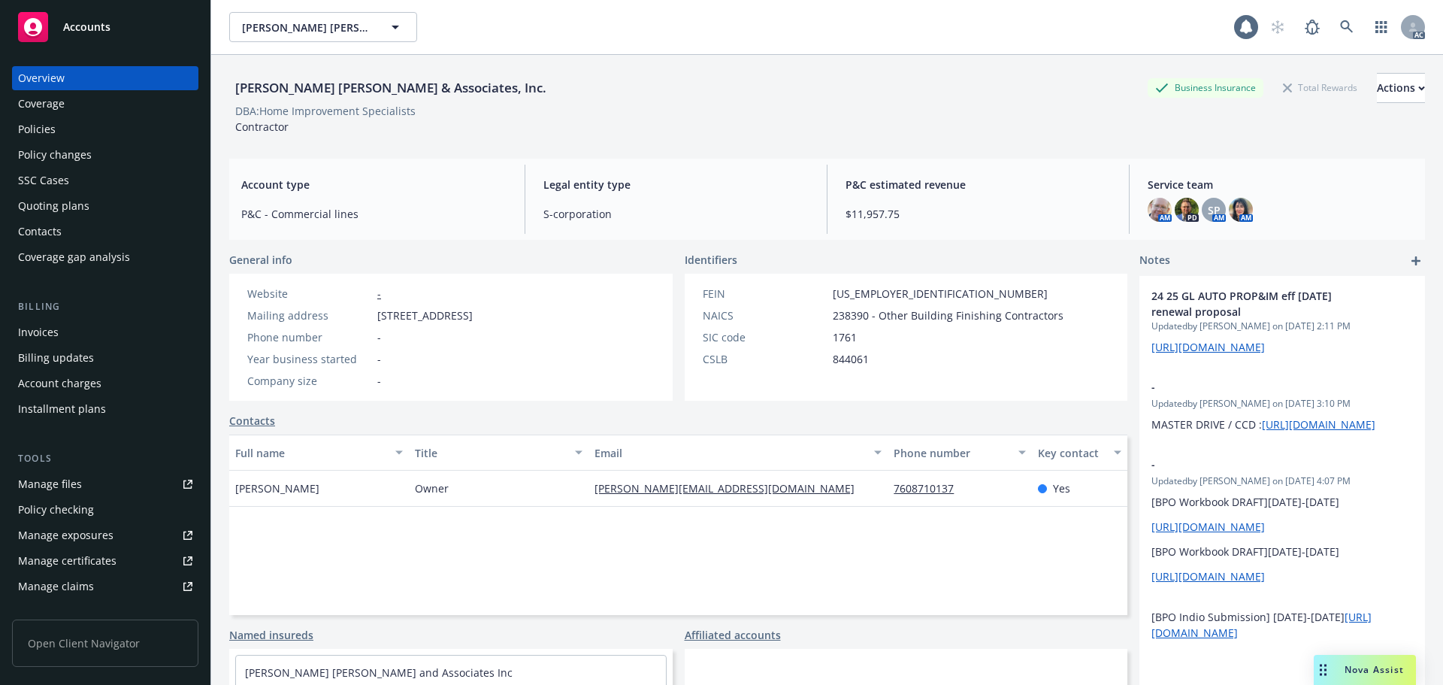
click at [29, 126] on div "Policies" at bounding box center [37, 129] width 38 height 24
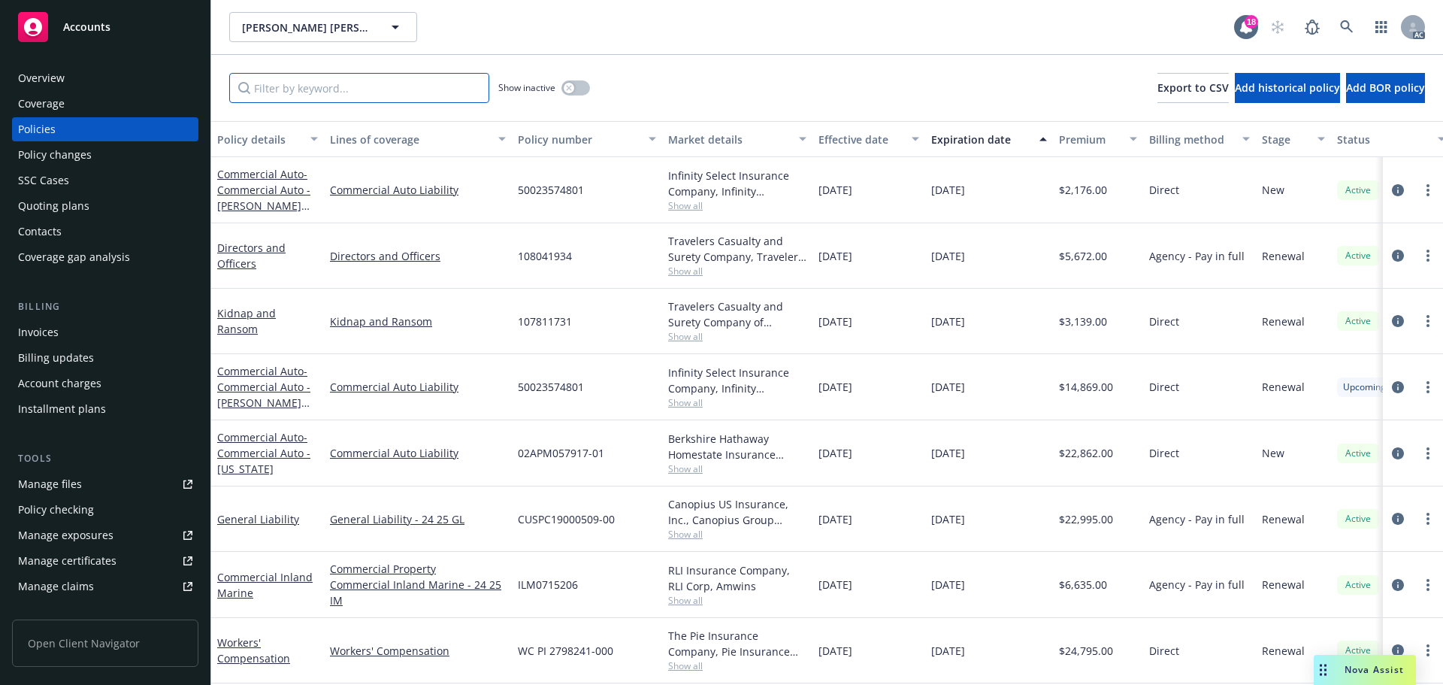
click at [391, 92] on input "Filter by keyword..." at bounding box center [359, 88] width 260 height 30
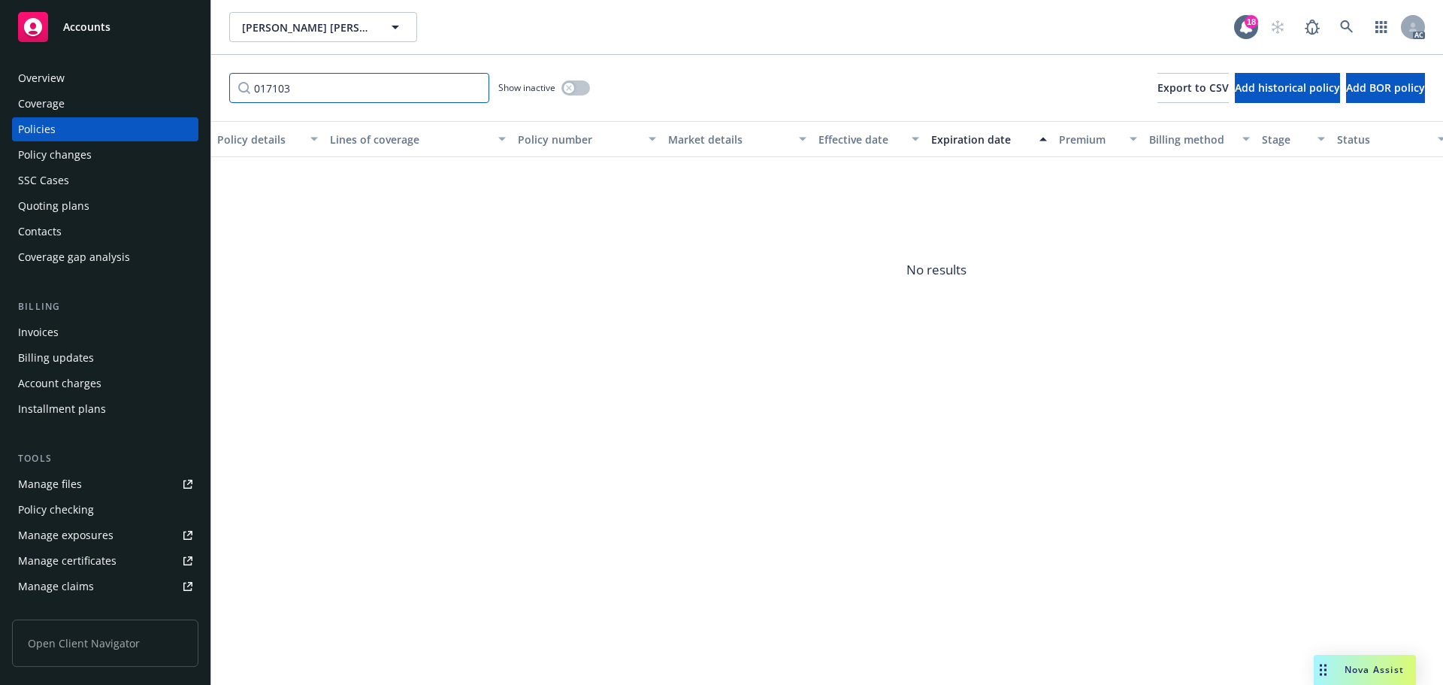
type input "017103"
click at [566, 86] on div "button" at bounding box center [569, 88] width 11 height 11
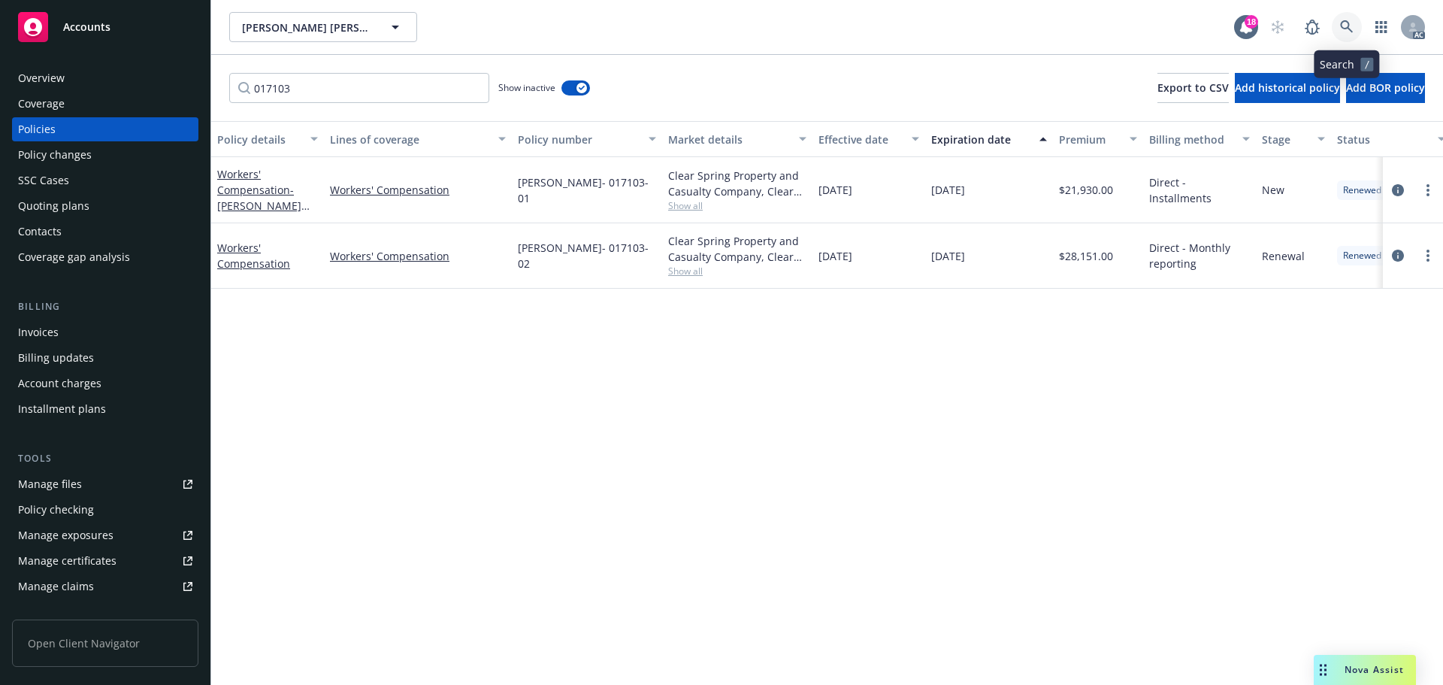
click at [1354, 26] on link at bounding box center [1347, 27] width 30 height 30
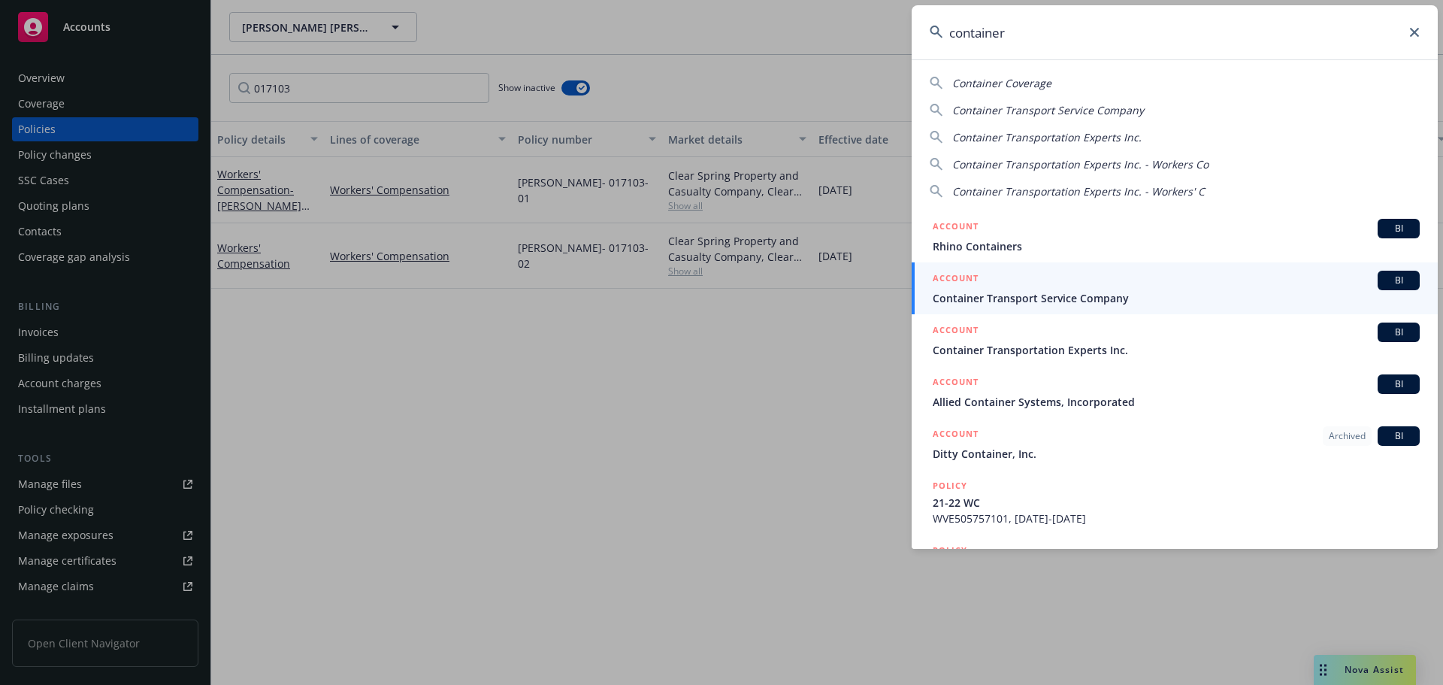
click at [1035, 39] on input "container" at bounding box center [1175, 32] width 526 height 54
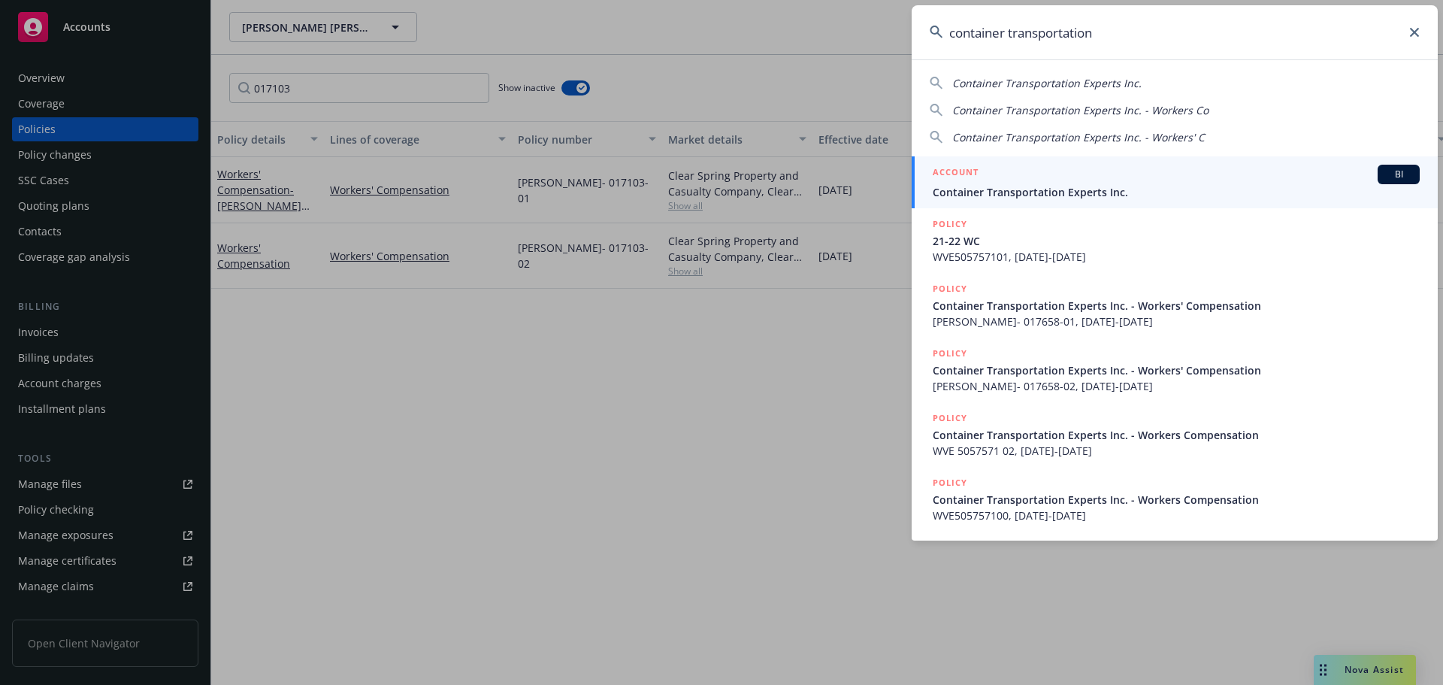
type input "container transportation"
click at [1093, 184] on span "Container Transportation Experts Inc." at bounding box center [1176, 192] width 487 height 16
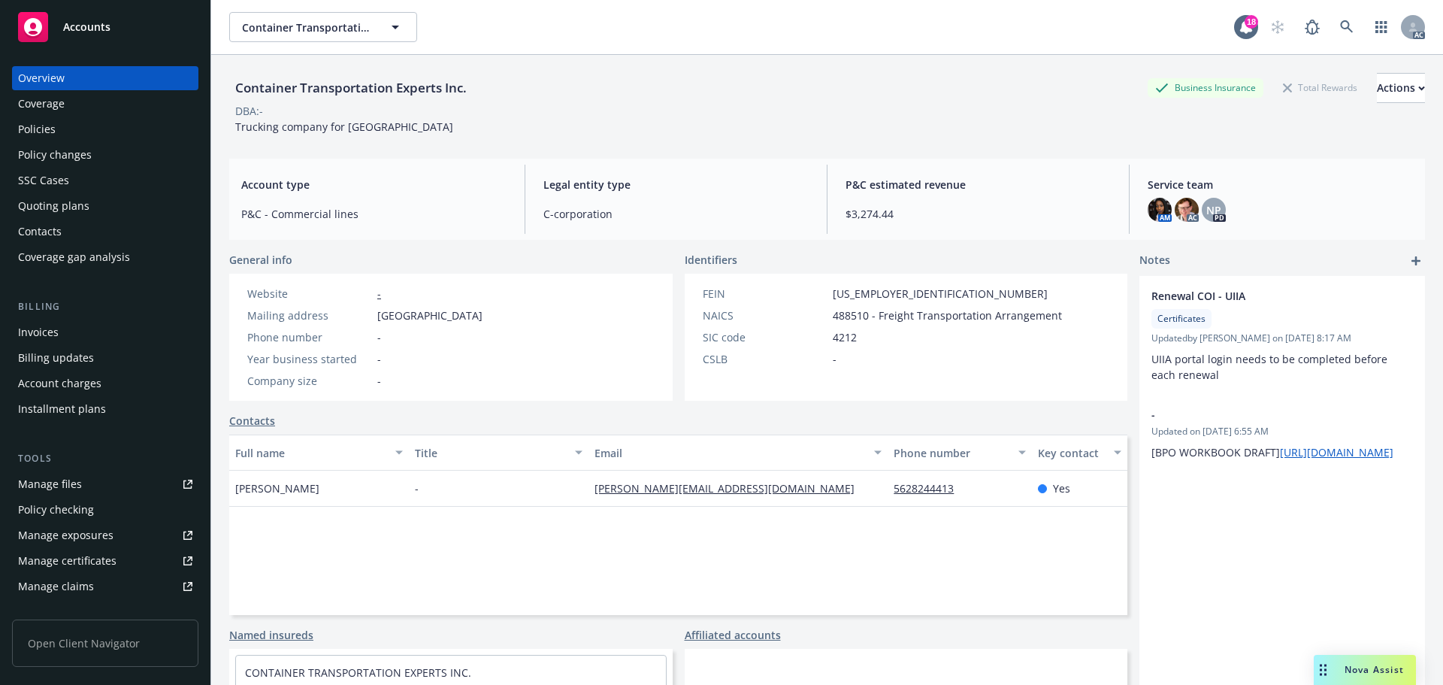
click at [68, 135] on div "Policies" at bounding box center [105, 129] width 174 height 24
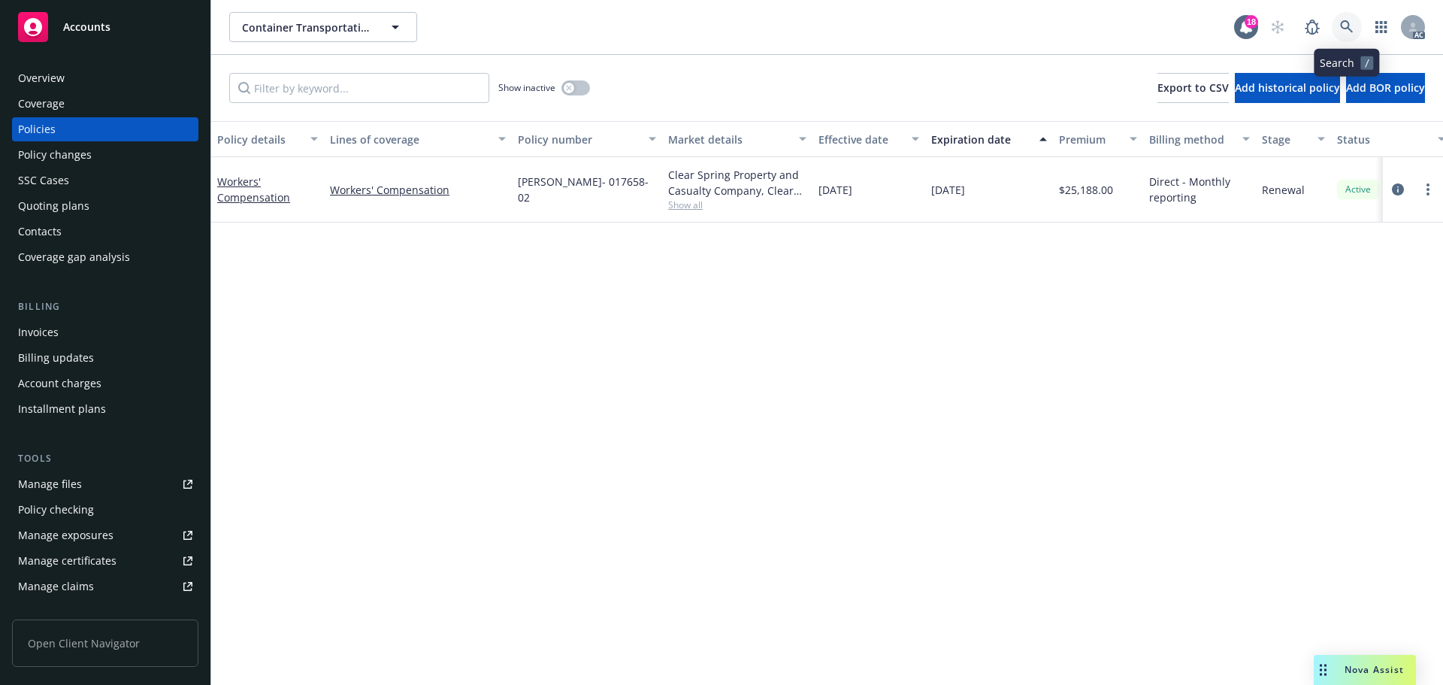
click at [1349, 20] on link at bounding box center [1347, 27] width 30 height 30
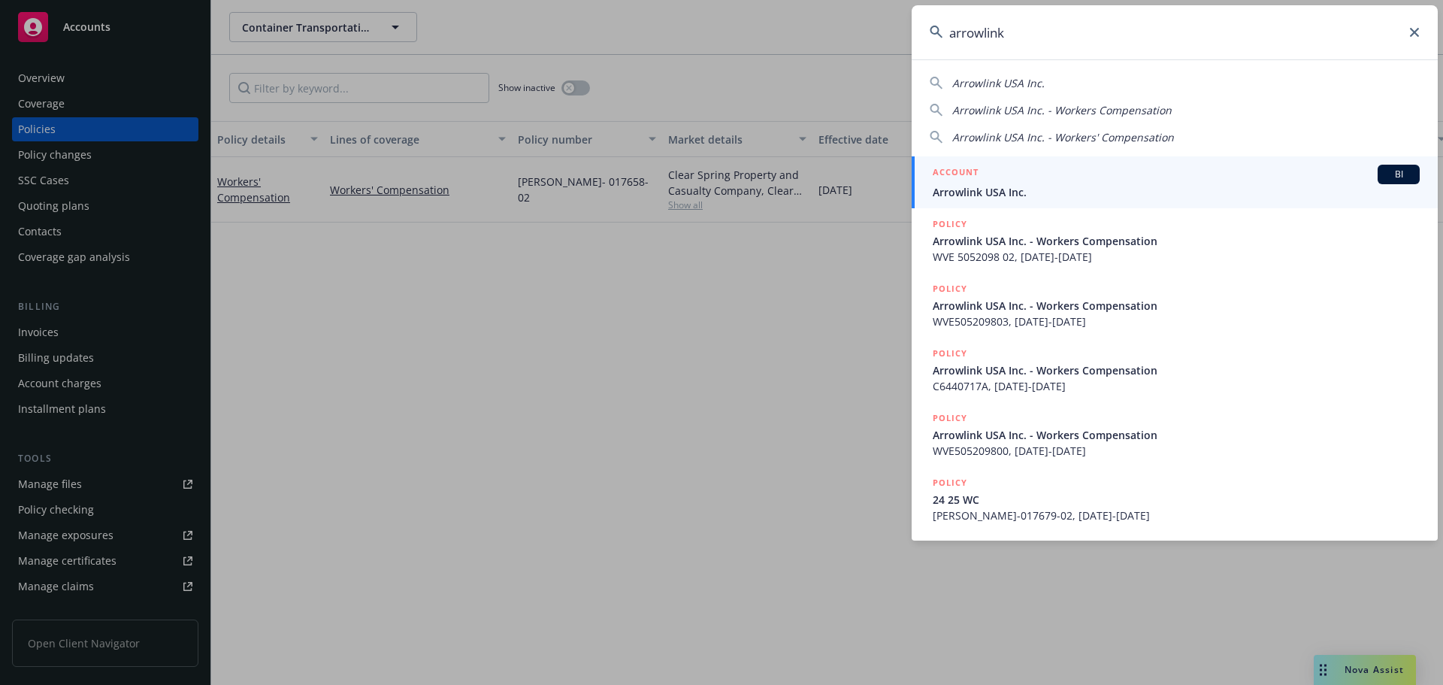
type input "arrowlink"
click at [1045, 186] on span "Arrowlink USA Inc." at bounding box center [1176, 192] width 487 height 16
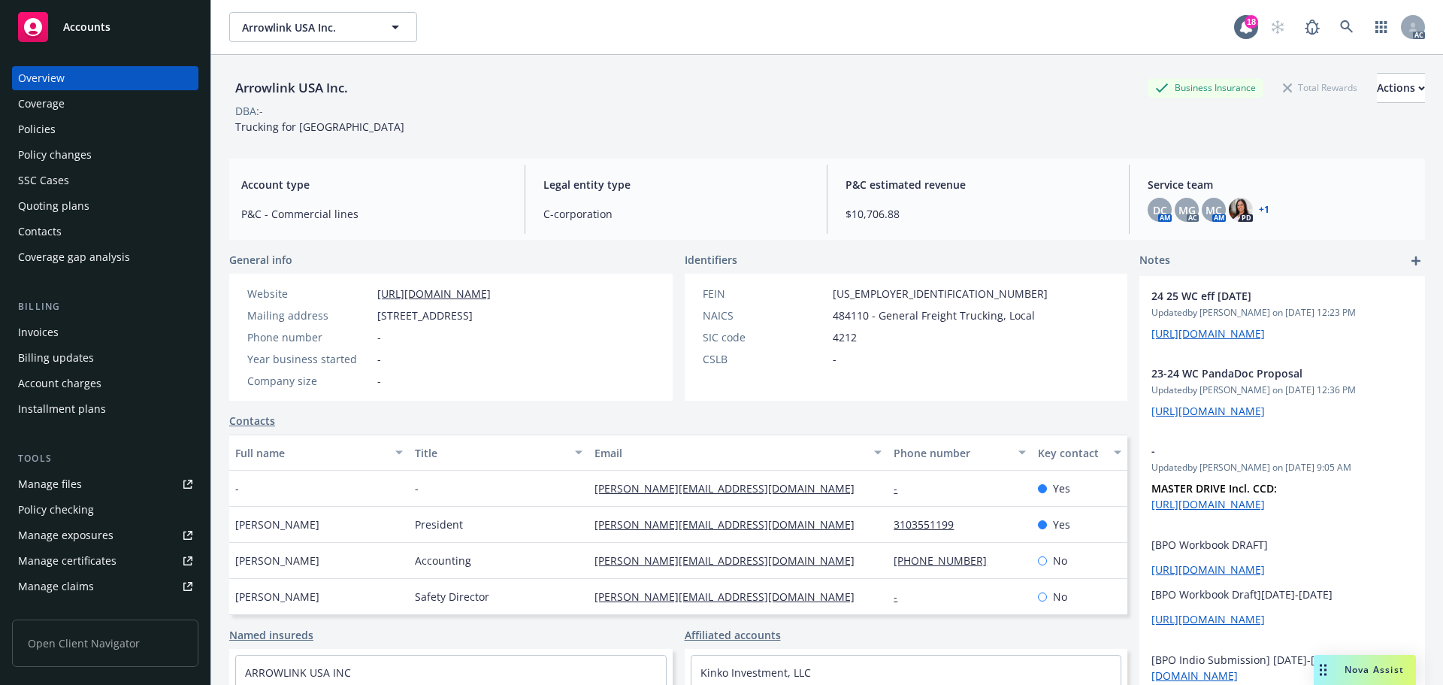
click at [65, 137] on div "Policies" at bounding box center [105, 129] width 174 height 24
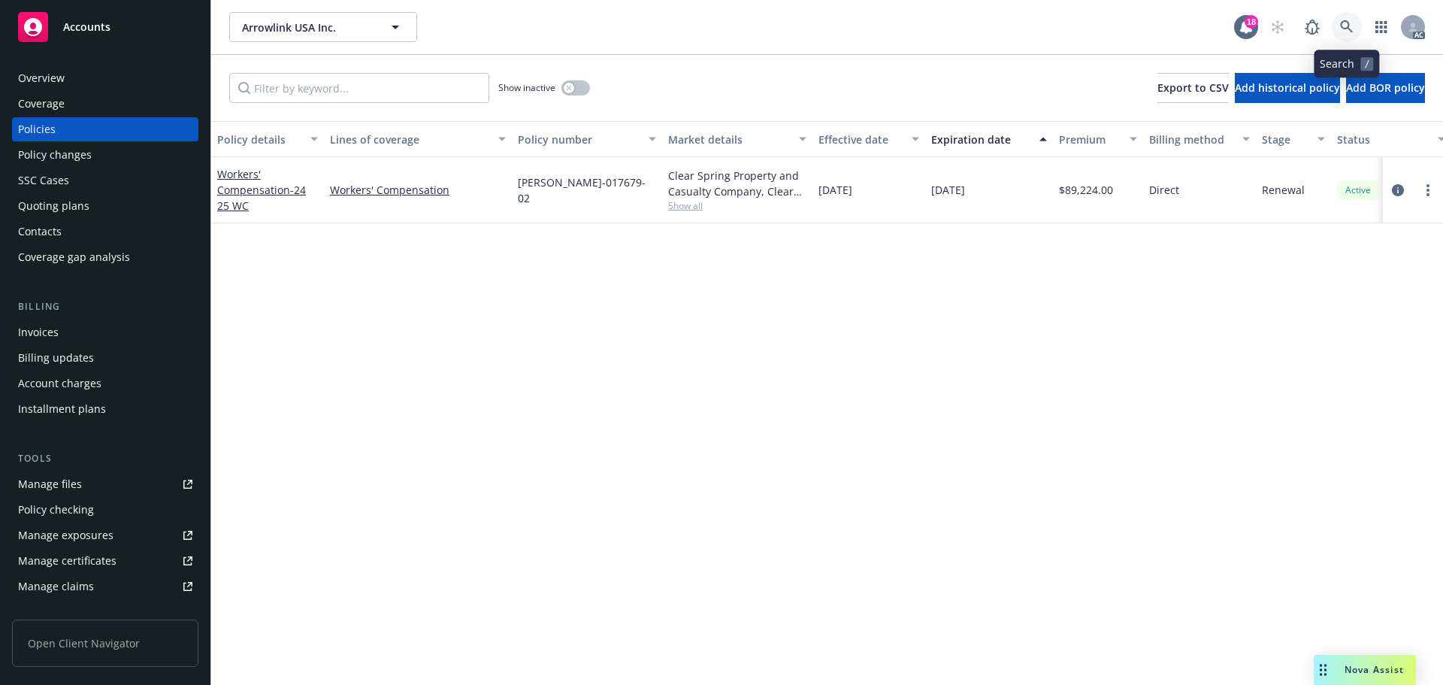
click at [1350, 24] on icon at bounding box center [1347, 27] width 14 height 14
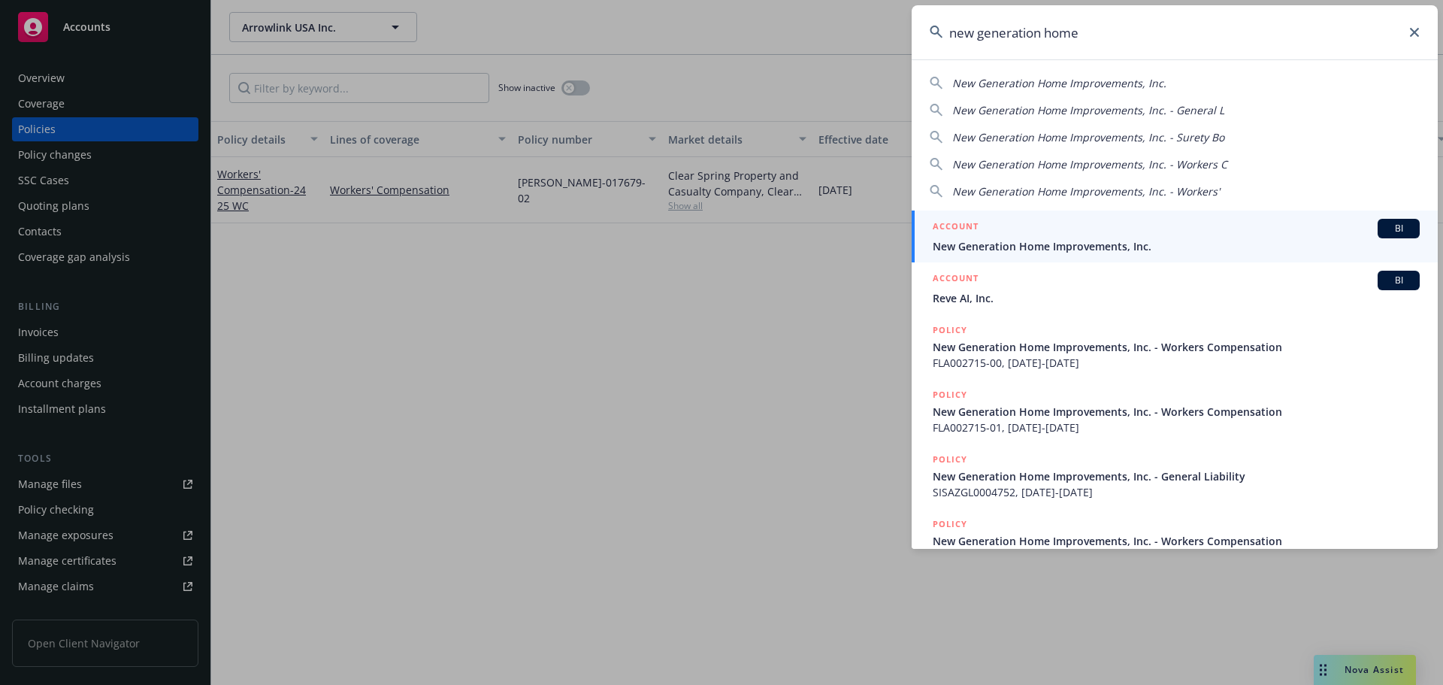
type input "new generation home"
click at [1102, 233] on div "ACCOUNT BI" at bounding box center [1176, 229] width 487 height 20
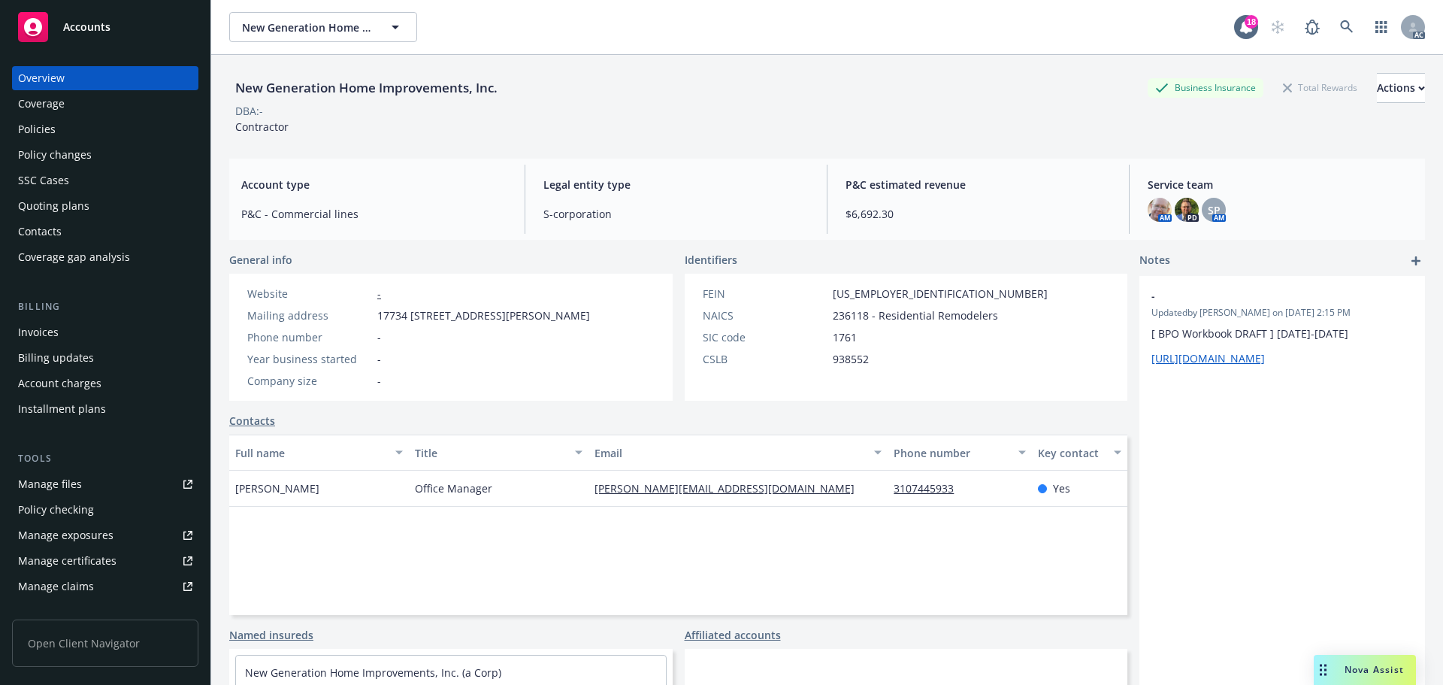
click at [90, 128] on div "Policies" at bounding box center [105, 129] width 174 height 24
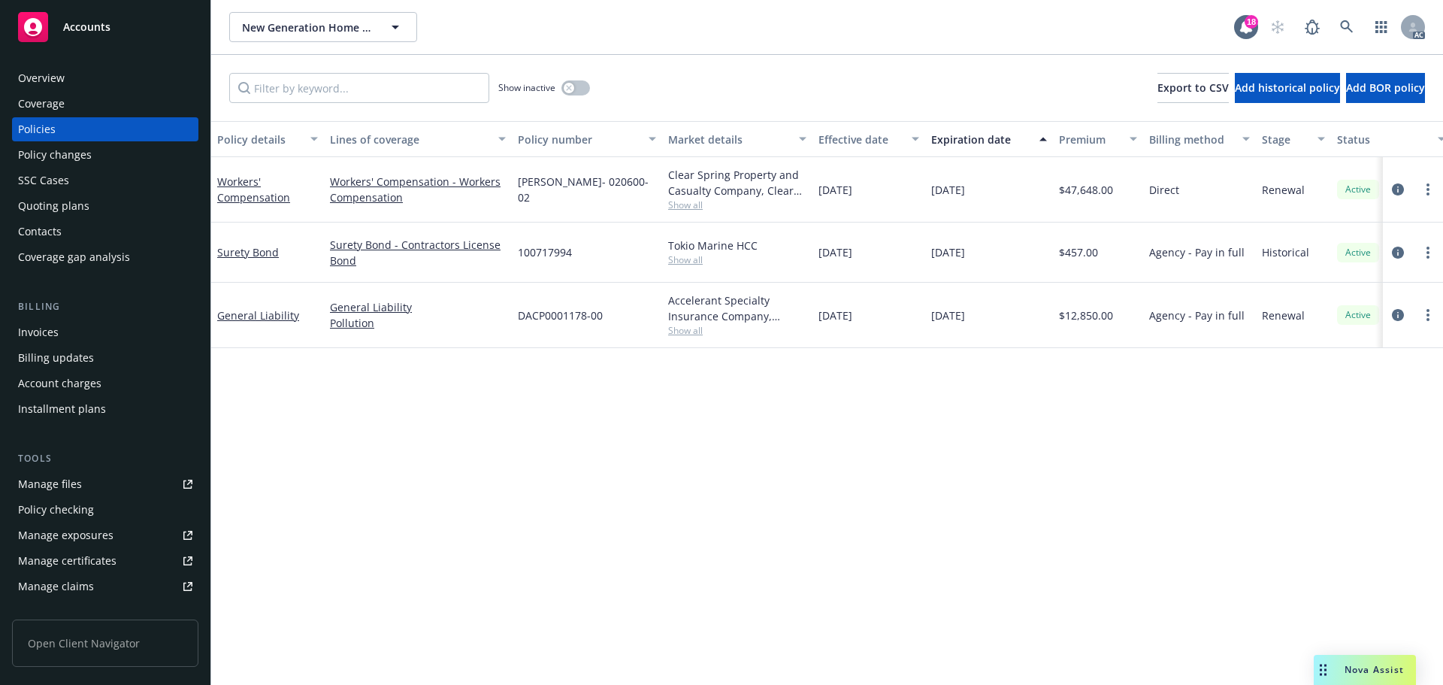
click at [95, 80] on div "Overview" at bounding box center [105, 78] width 174 height 24
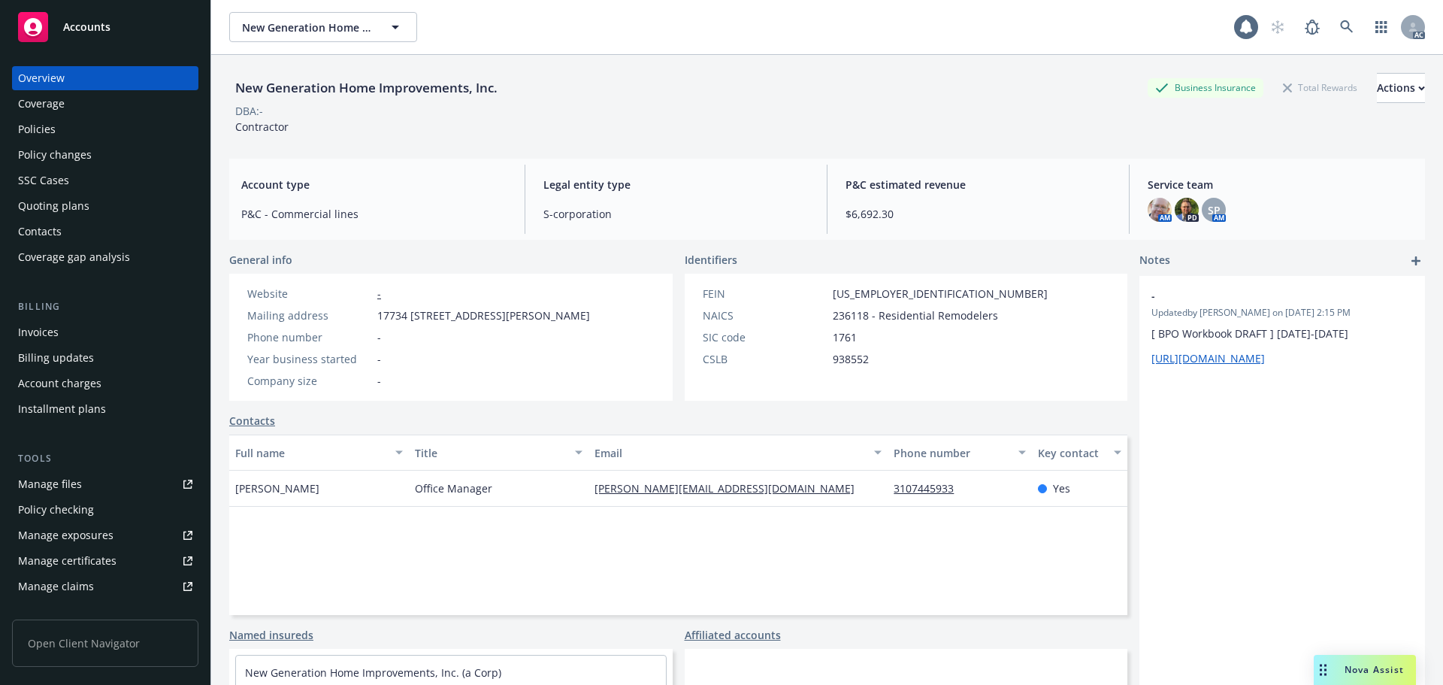
click at [91, 125] on div "Policies" at bounding box center [105, 129] width 174 height 24
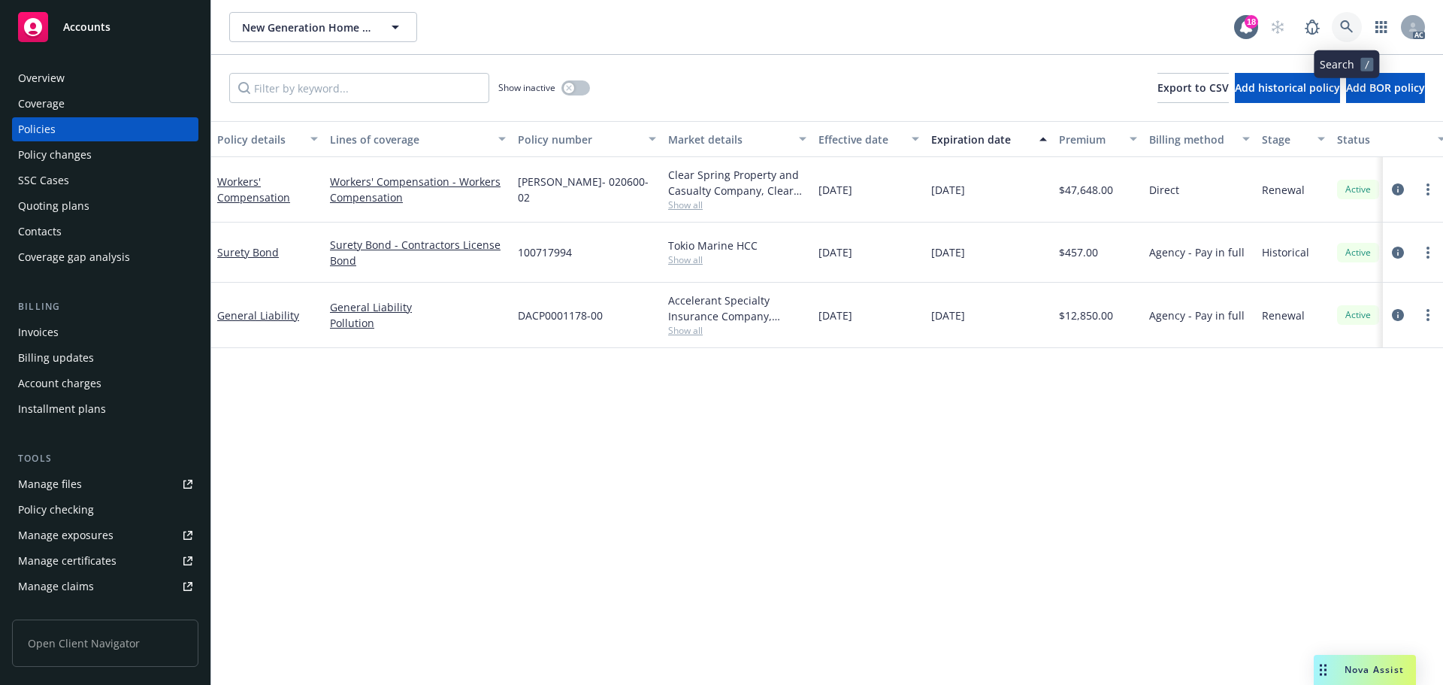
click at [1335, 20] on link at bounding box center [1347, 27] width 30 height 30
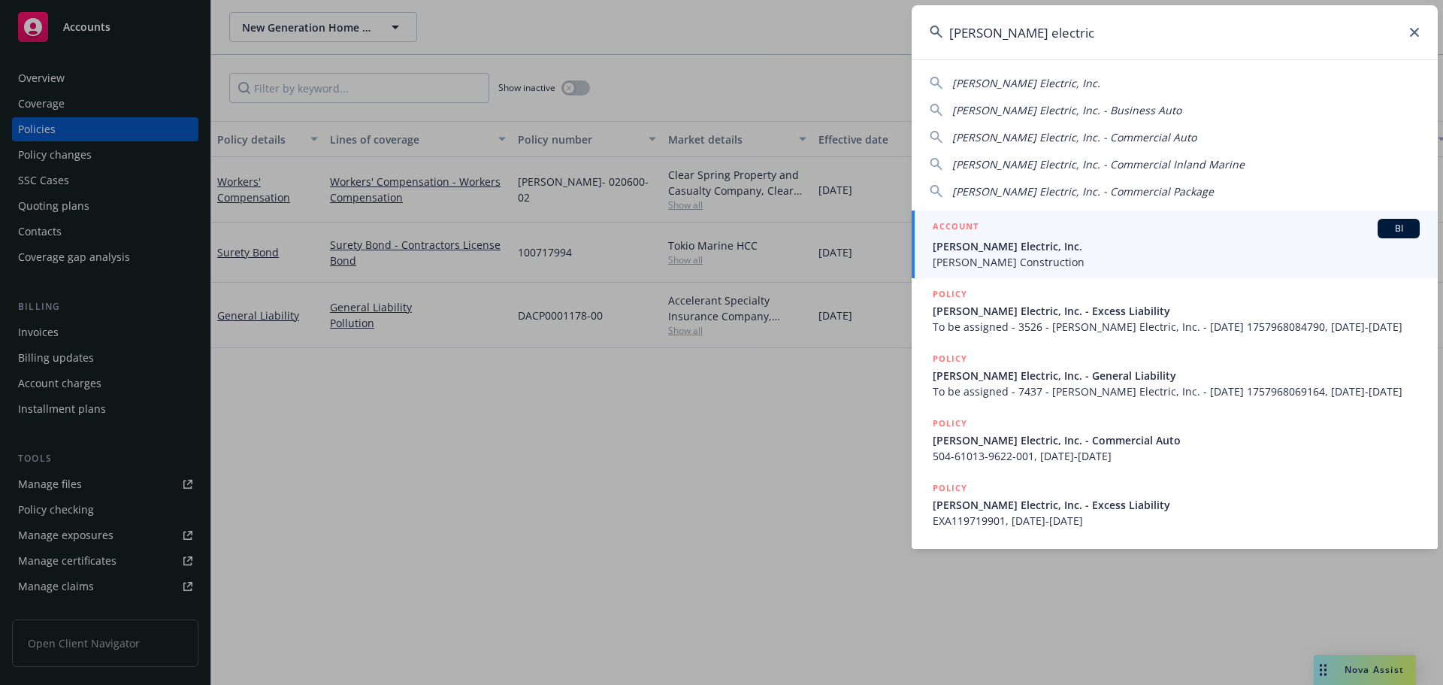
type input "[PERSON_NAME] electric"
click at [1137, 246] on span "[PERSON_NAME] Electric, Inc." at bounding box center [1176, 246] width 487 height 16
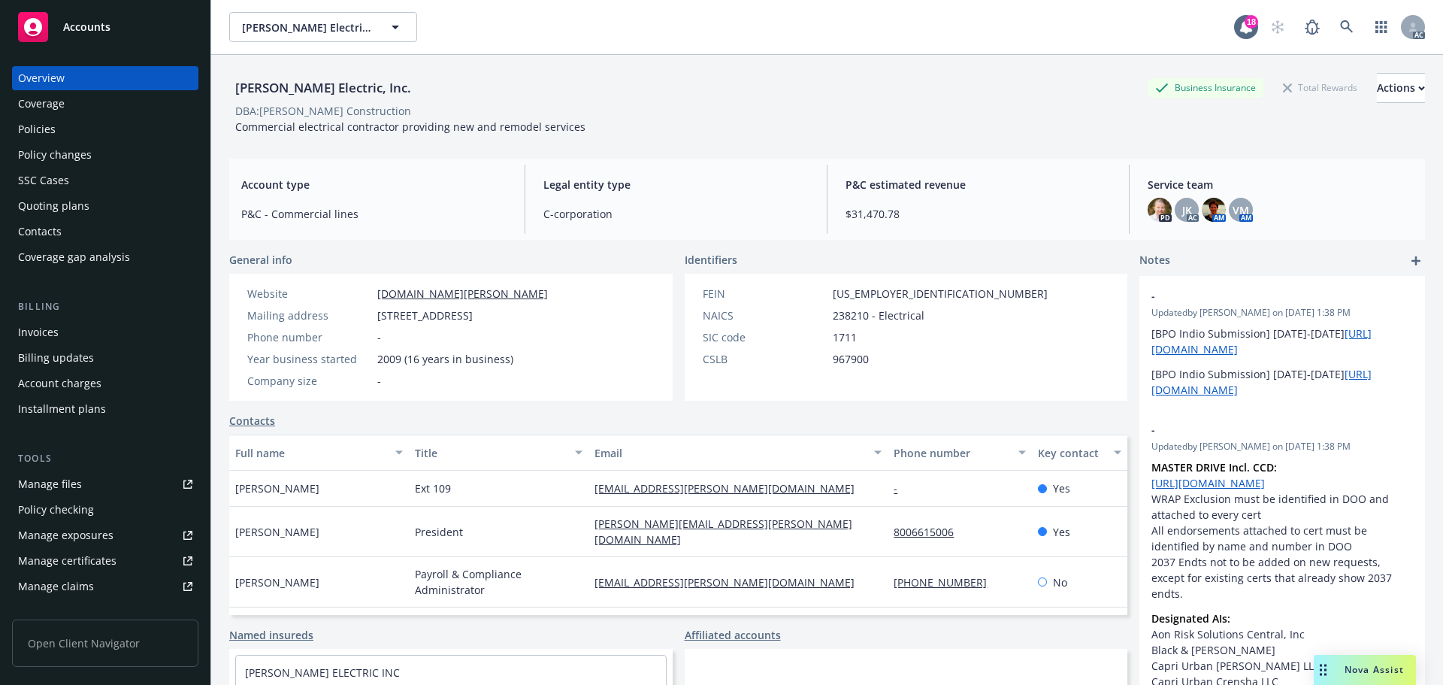
click at [71, 133] on div "Policies" at bounding box center [105, 129] width 174 height 24
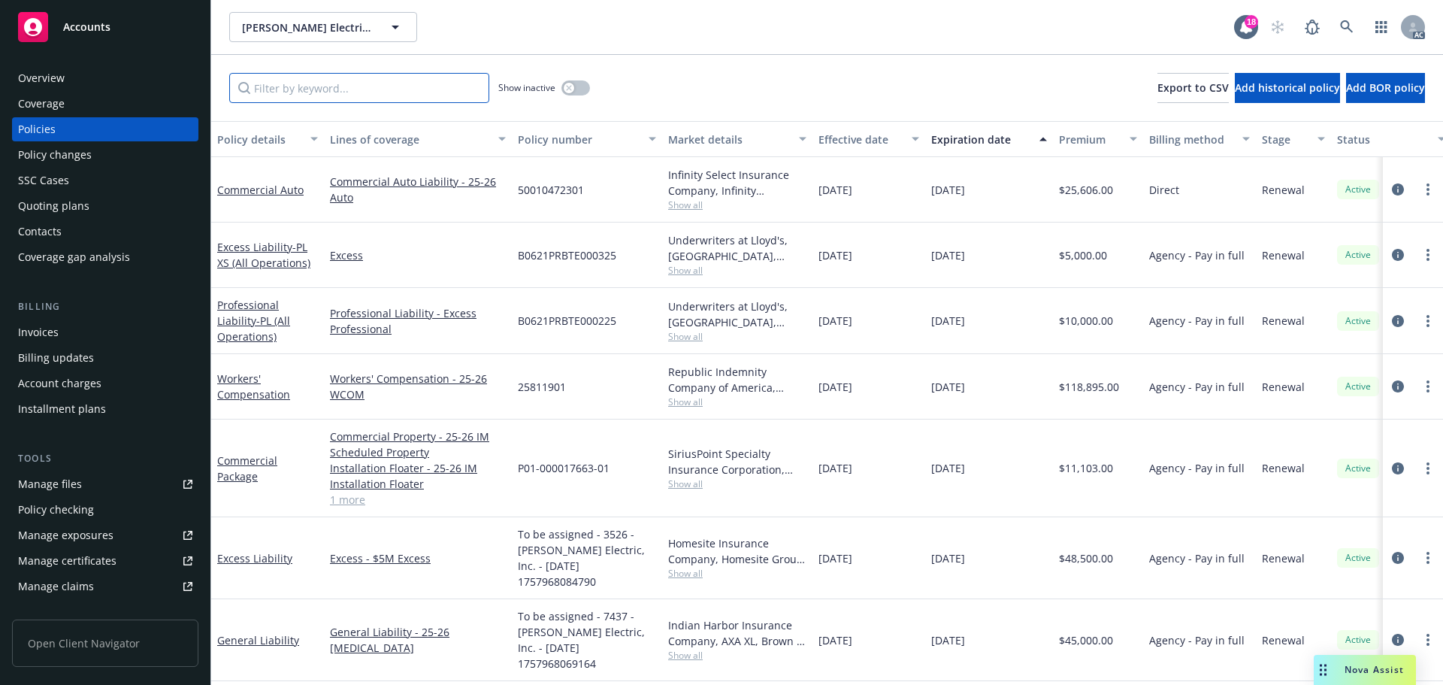
click at [387, 95] on input "Filter by keyword..." at bounding box center [359, 88] width 260 height 30
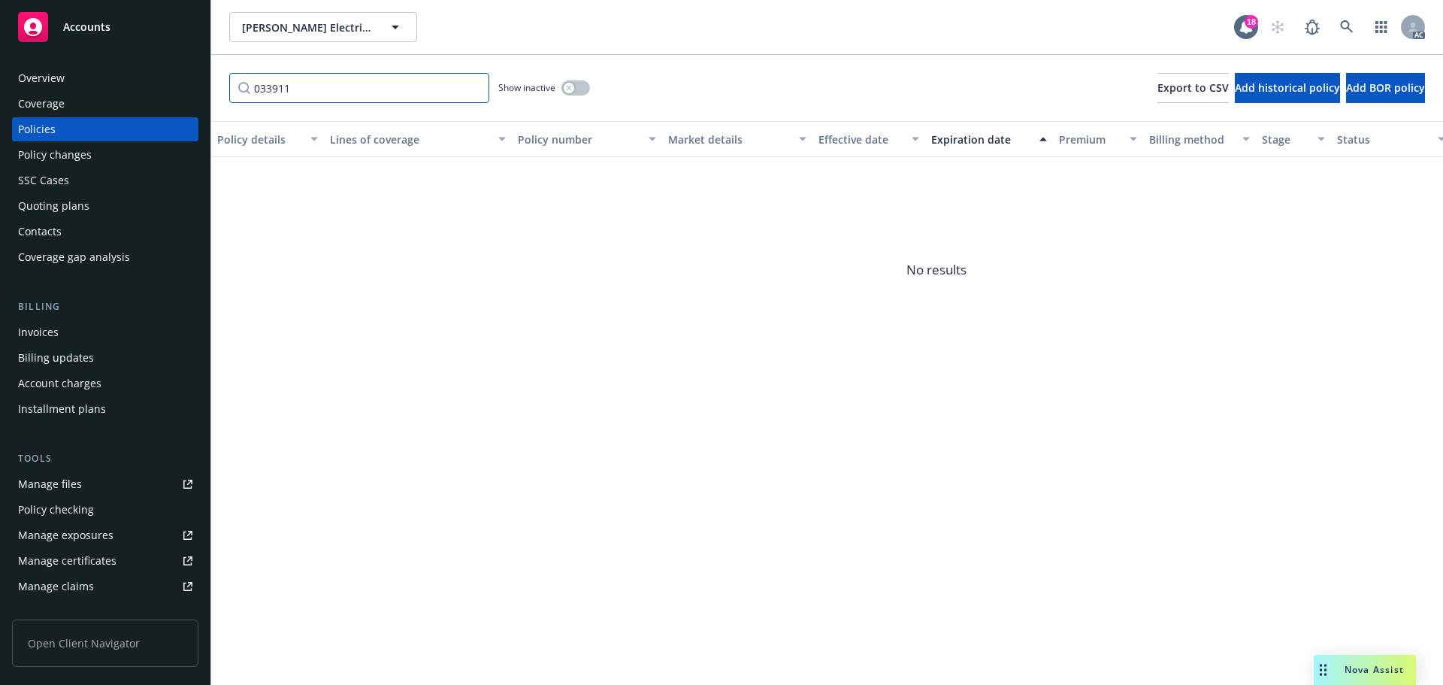
type input "033911"
click at [577, 94] on button "button" at bounding box center [575, 87] width 29 height 15
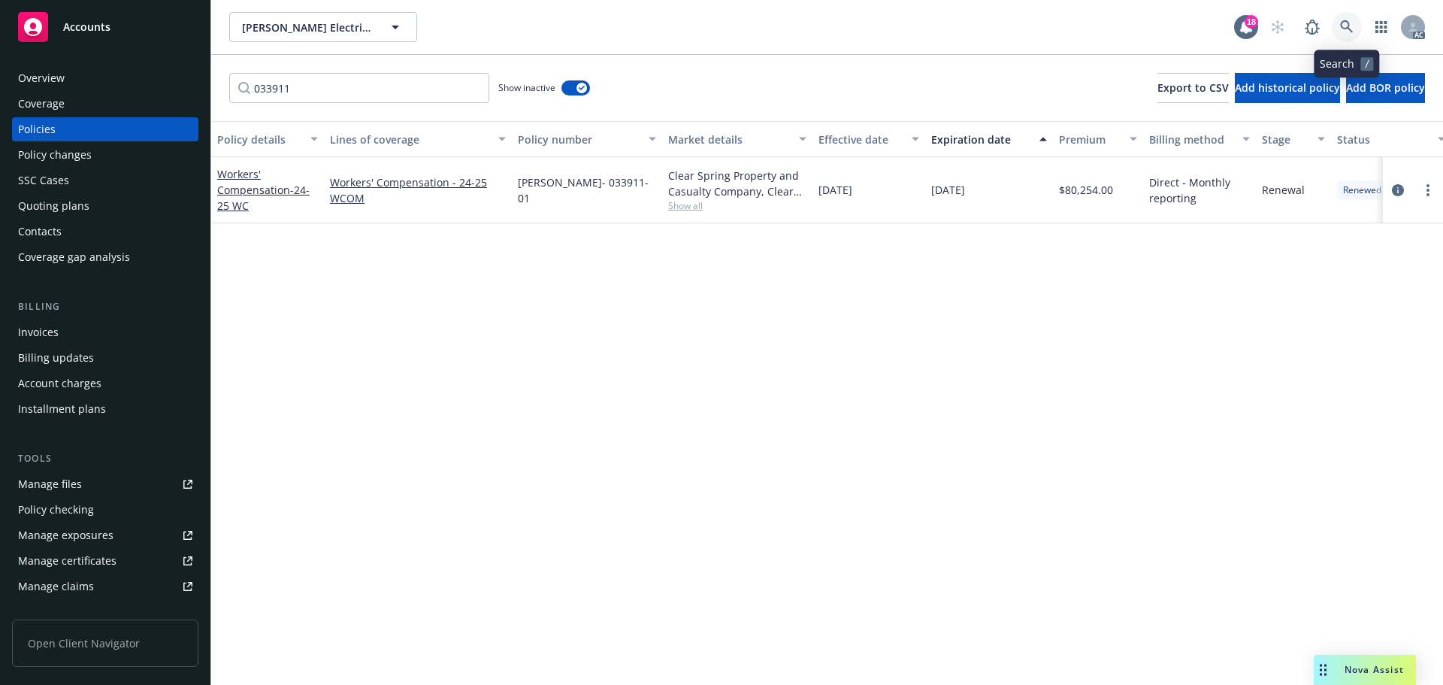
click at [1345, 21] on icon at bounding box center [1346, 26] width 13 height 13
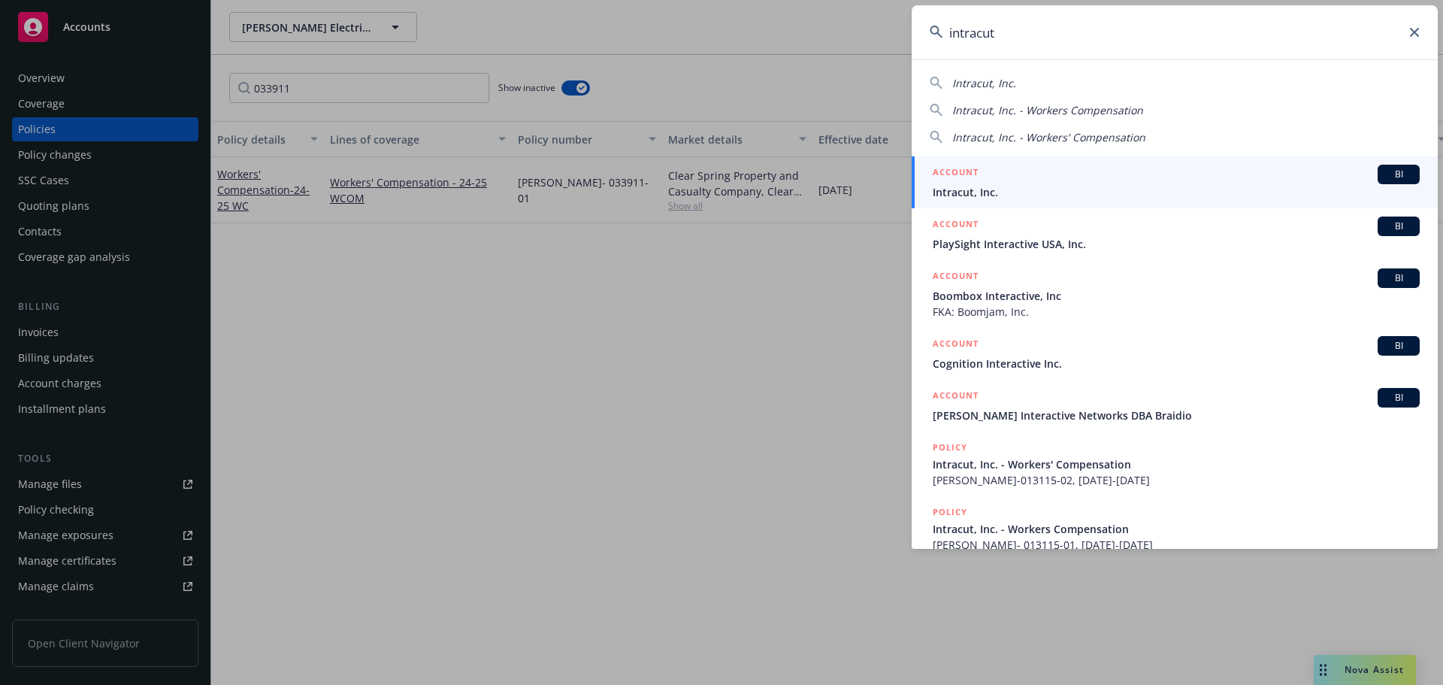
type input "intracut"
click at [1143, 183] on div "ACCOUNT BI" at bounding box center [1176, 175] width 487 height 20
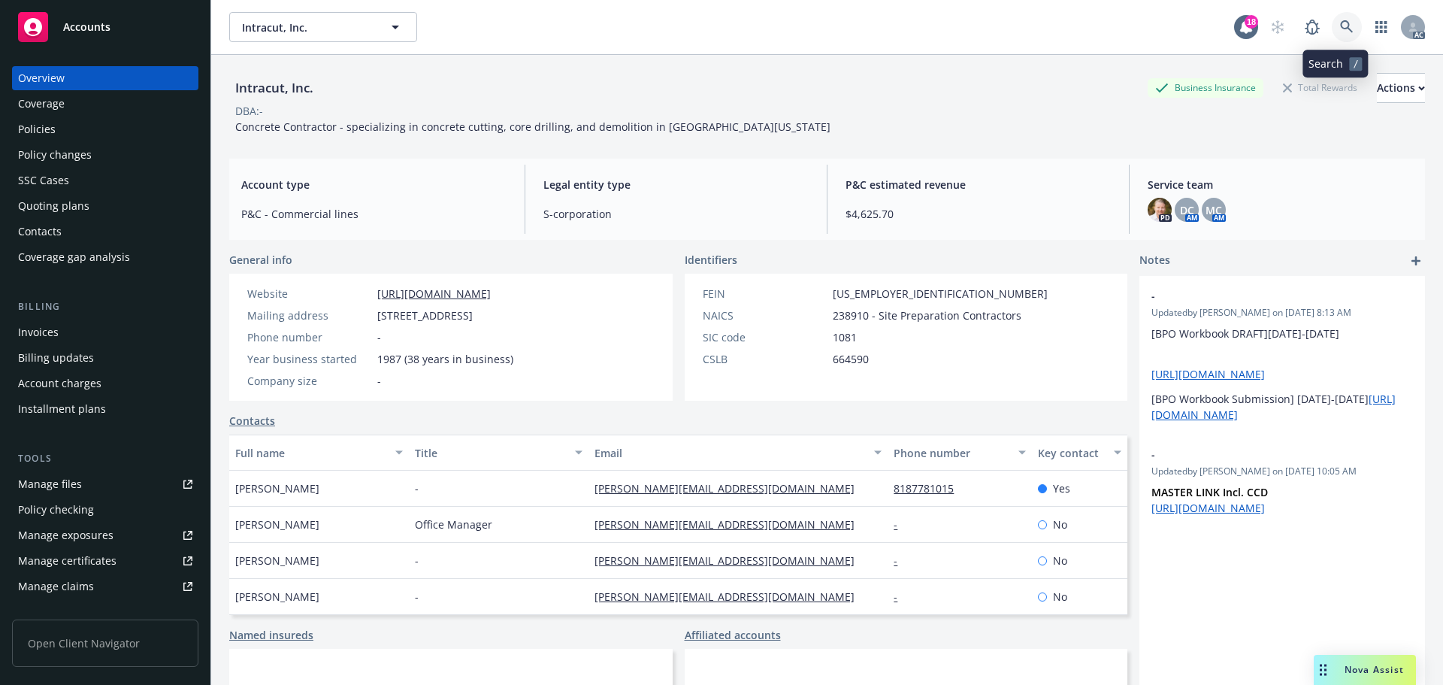
click at [1335, 14] on link at bounding box center [1347, 27] width 30 height 30
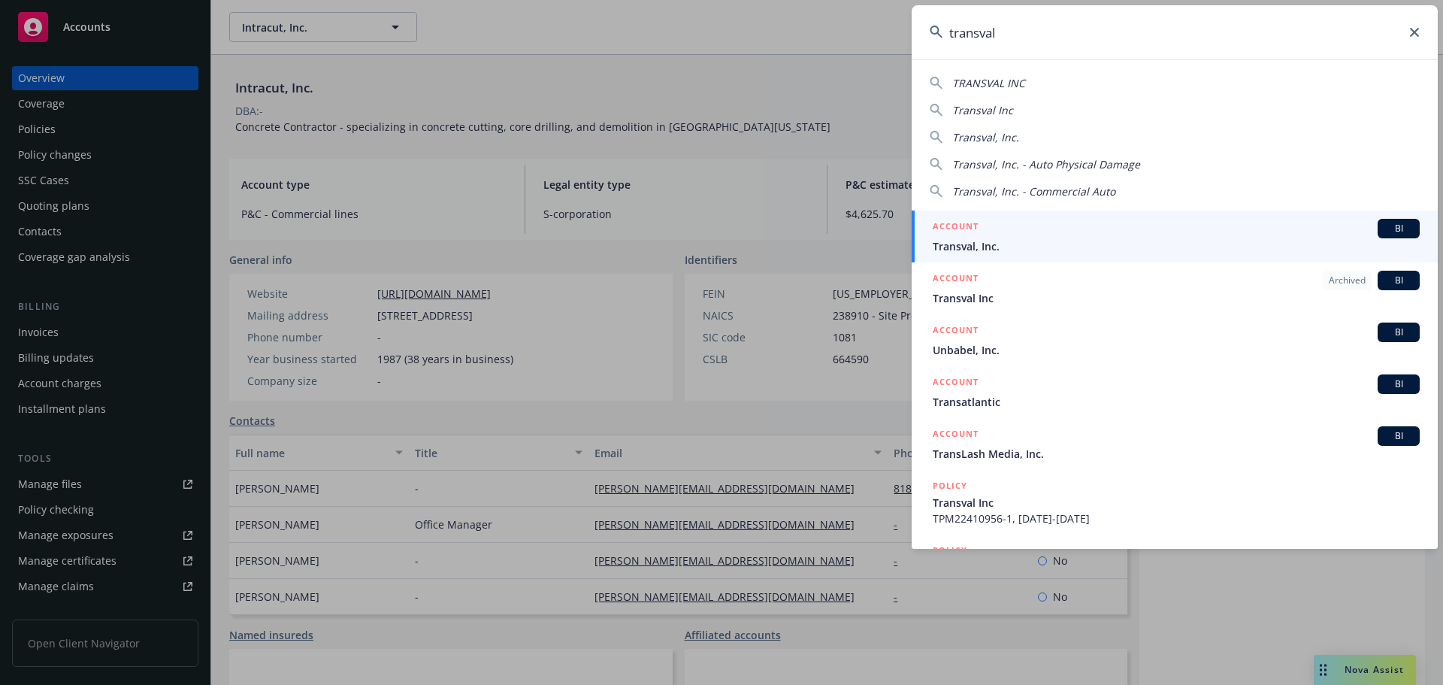
type input "transval"
click at [1075, 237] on div "ACCOUNT BI" at bounding box center [1176, 229] width 487 height 20
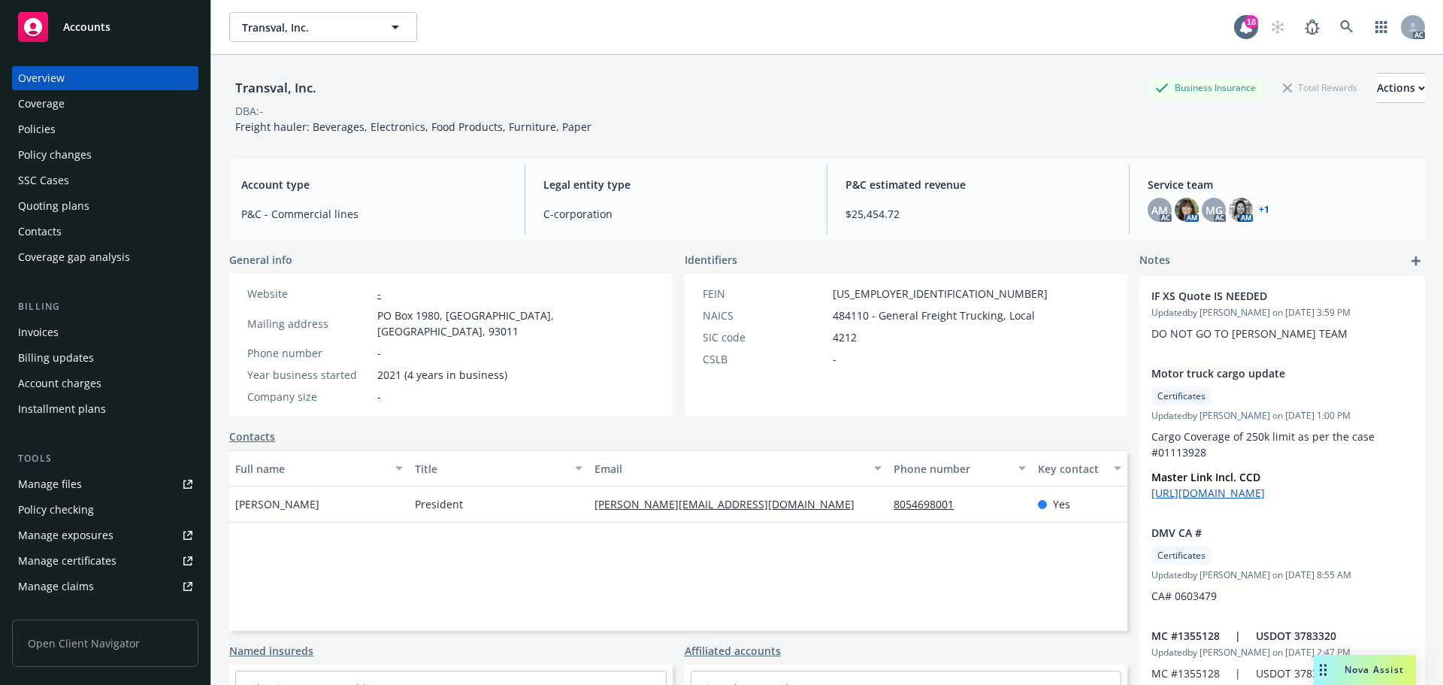
click at [80, 126] on div "Policies" at bounding box center [105, 129] width 174 height 24
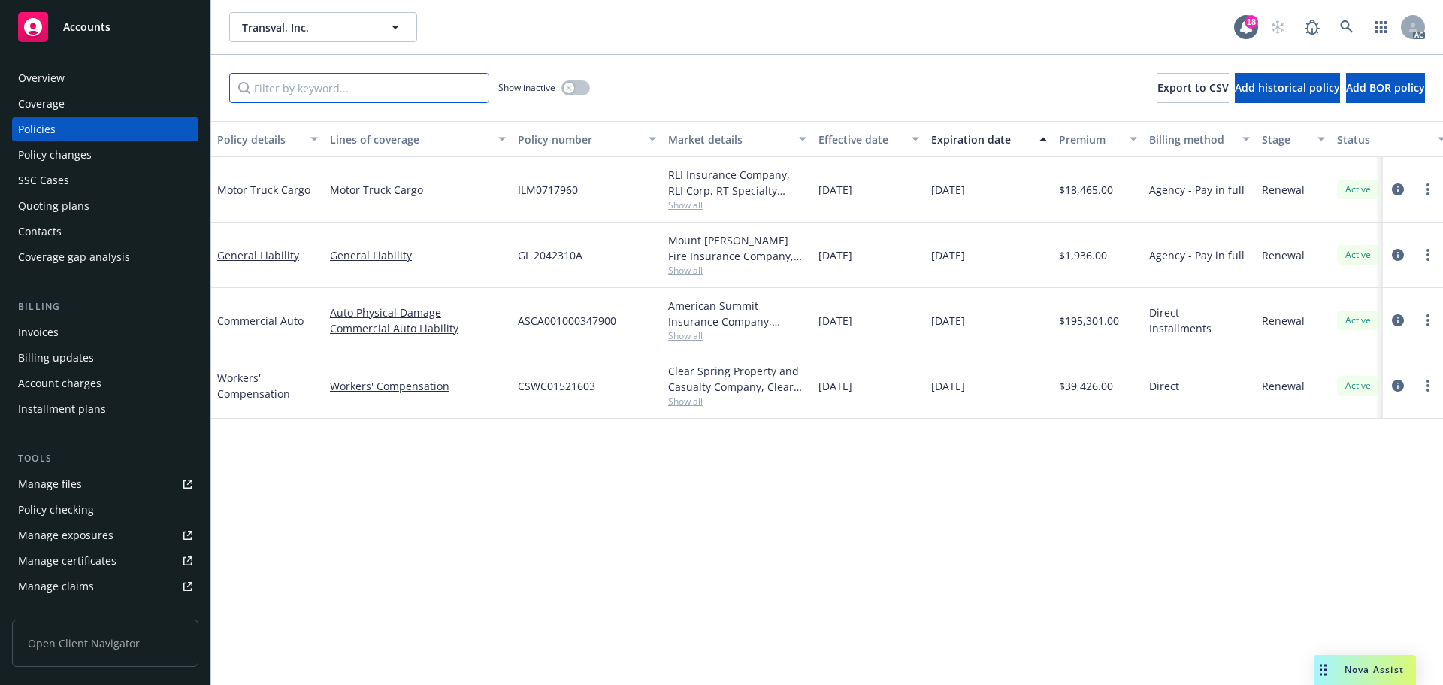
click at [365, 92] on input "Filter by keyword..." at bounding box center [359, 88] width 260 height 30
click at [1341, 29] on icon at bounding box center [1347, 27] width 14 height 14
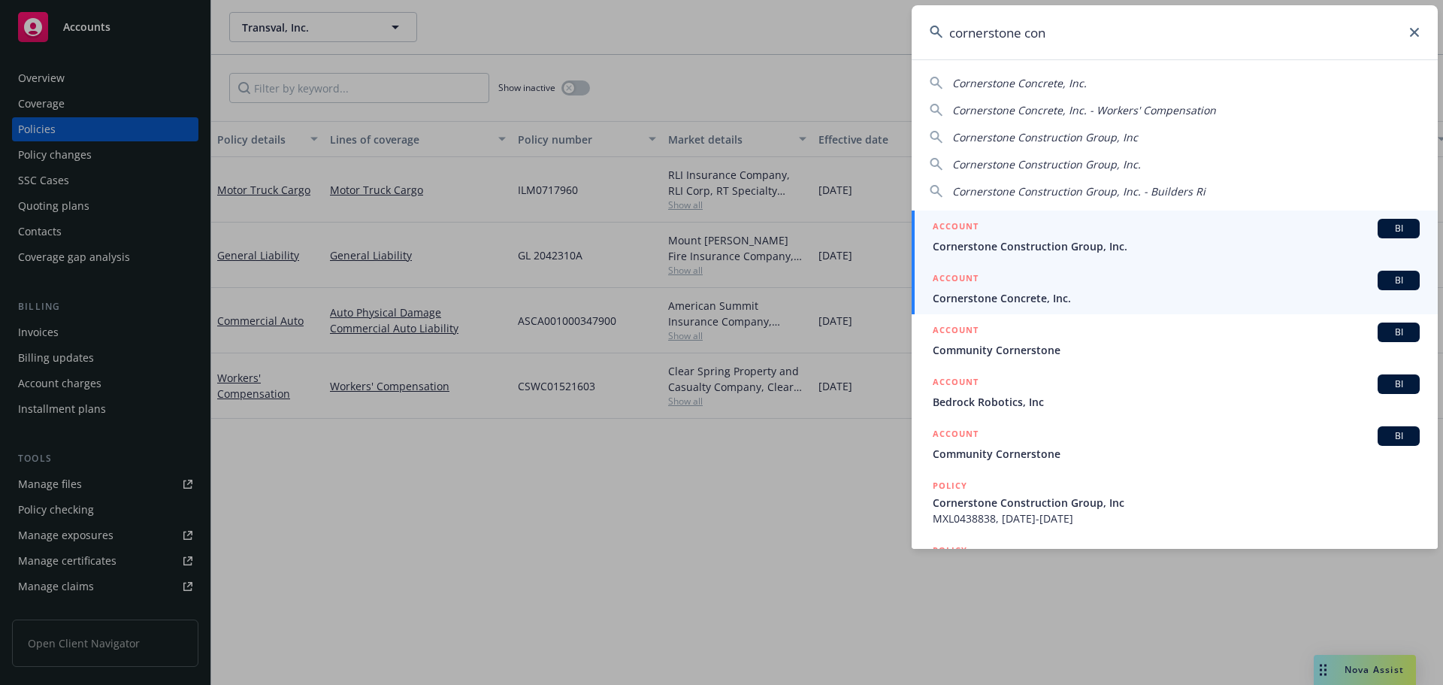
type input "cornerstone con"
click at [1067, 289] on div "ACCOUNT BI" at bounding box center [1176, 281] width 487 height 20
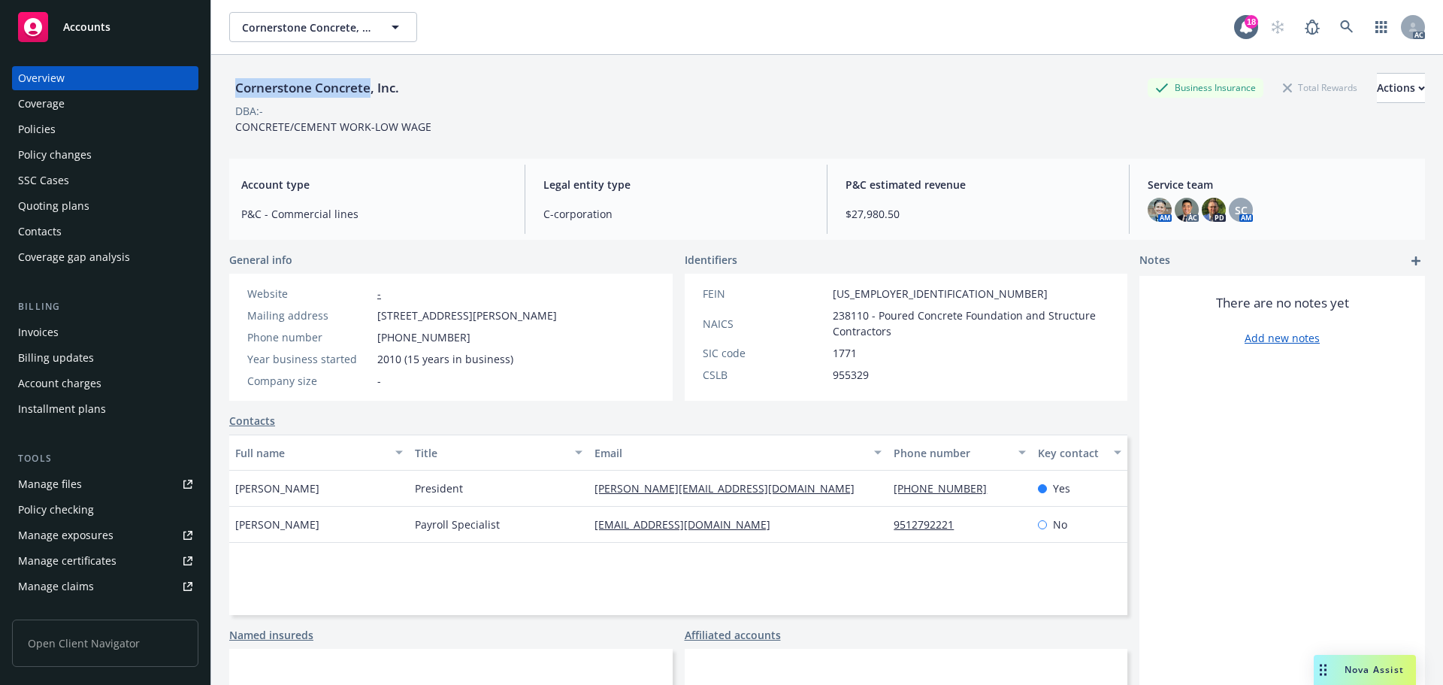
drag, startPoint x: 370, startPoint y: 89, endPoint x: 236, endPoint y: 95, distance: 134.7
click at [236, 95] on div "Cornerstone Concrete, Inc." at bounding box center [317, 88] width 176 height 20
copy div "Cornerstone Concrete"
click at [53, 122] on div "Policies" at bounding box center [37, 129] width 38 height 24
